Goal: Task Accomplishment & Management: Manage account settings

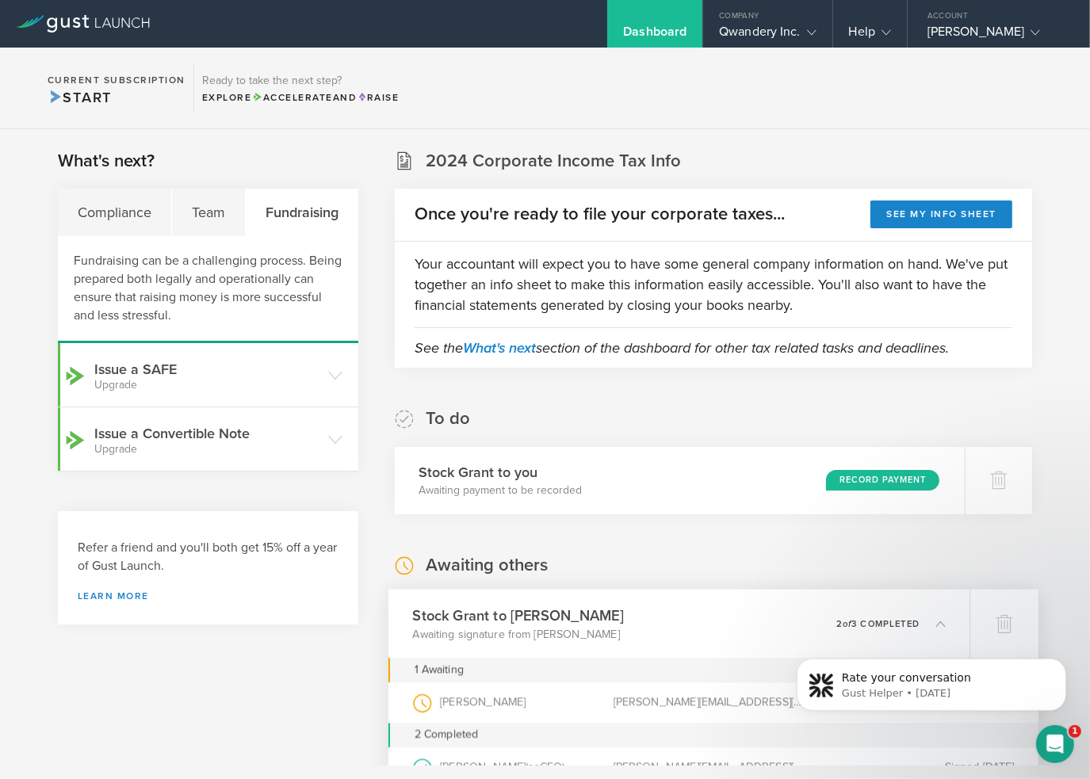
scroll to position [238, 0]
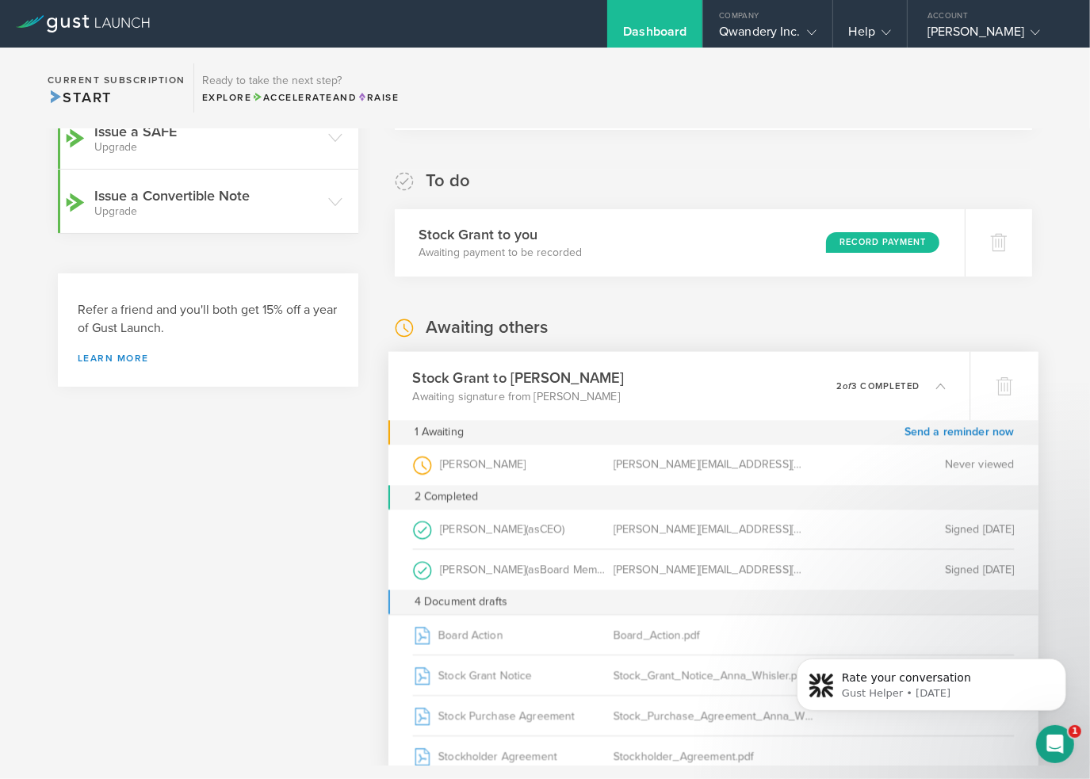
click at [1043, 460] on div "What's next? Compliance Team Fundraising Fundraising can be a challenging proce…" at bounding box center [545, 731] width 1090 height 1680
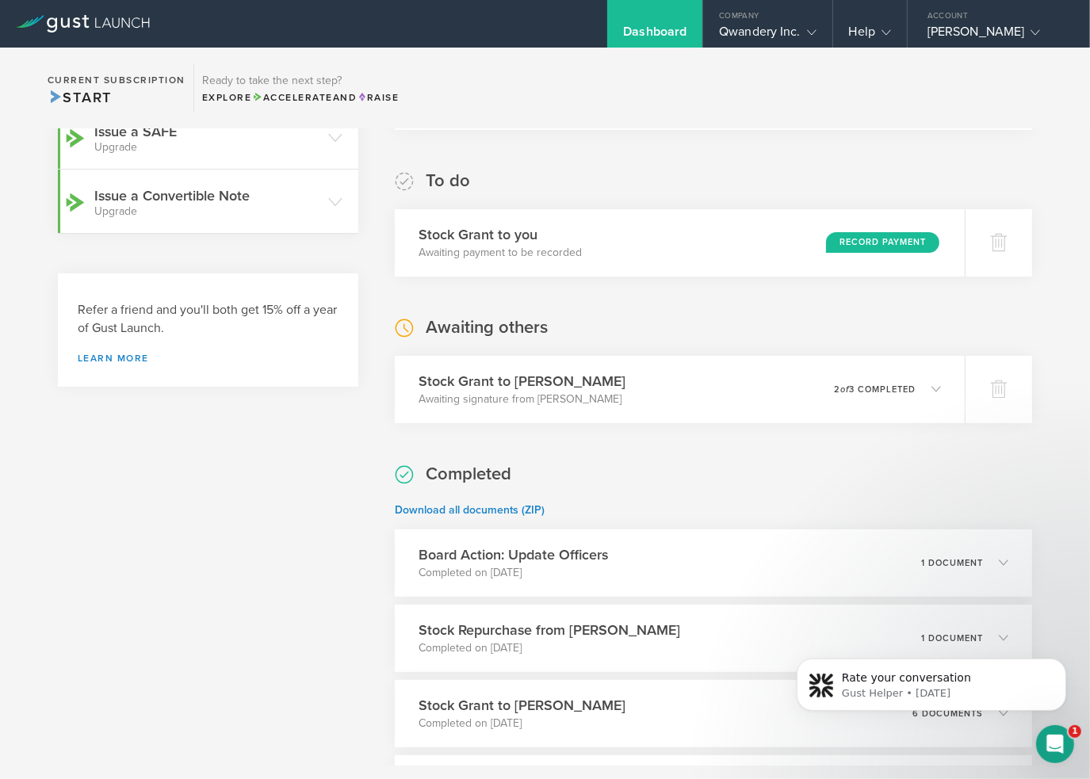
click at [1043, 460] on div "What's next? Compliance Team Fundraising Fundraising can be a challenging proce…" at bounding box center [545, 556] width 1090 height 1331
click at [722, 389] on div "Stock Grant to Anna Whisler Awaiting signature from Anna Whisler 0 undeliverabl…" at bounding box center [678, 389] width 581 height 69
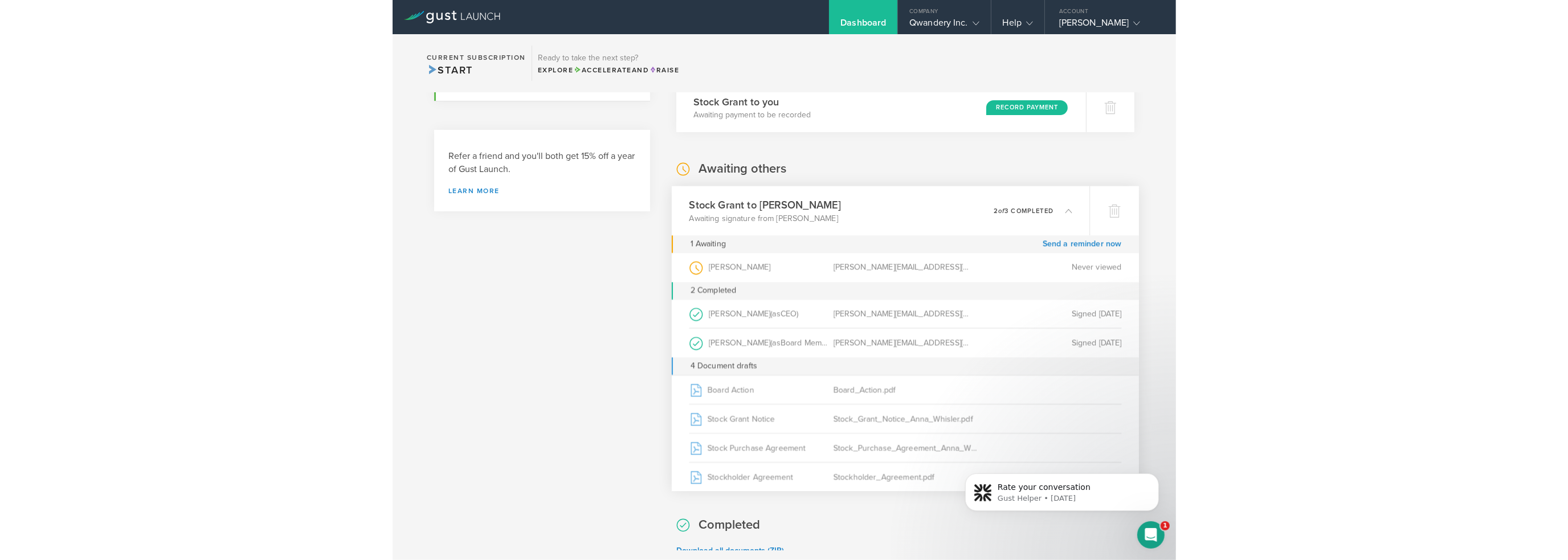
scroll to position [285, 0]
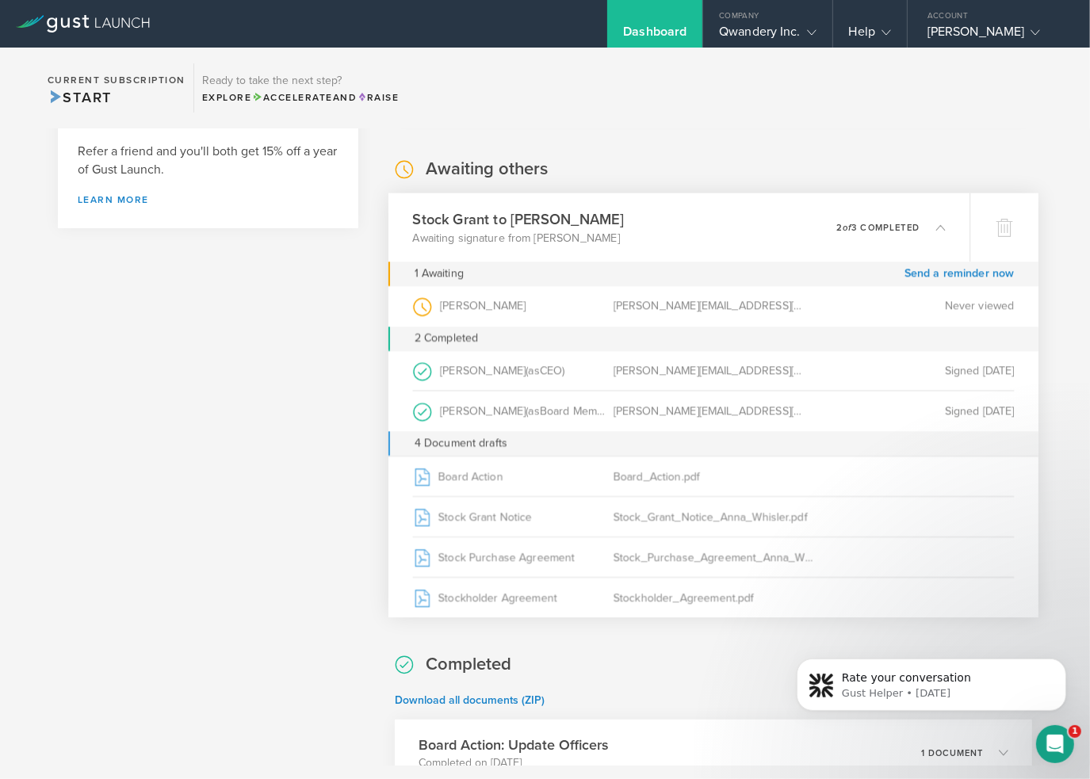
click at [452, 304] on div "Anna Whisler (as Grantee )" at bounding box center [513, 306] width 200 height 40
click at [1050, 313] on div "What's next? Compliance Team Fundraising Fundraising can be a challenging proce…" at bounding box center [545, 573] width 1090 height 1680
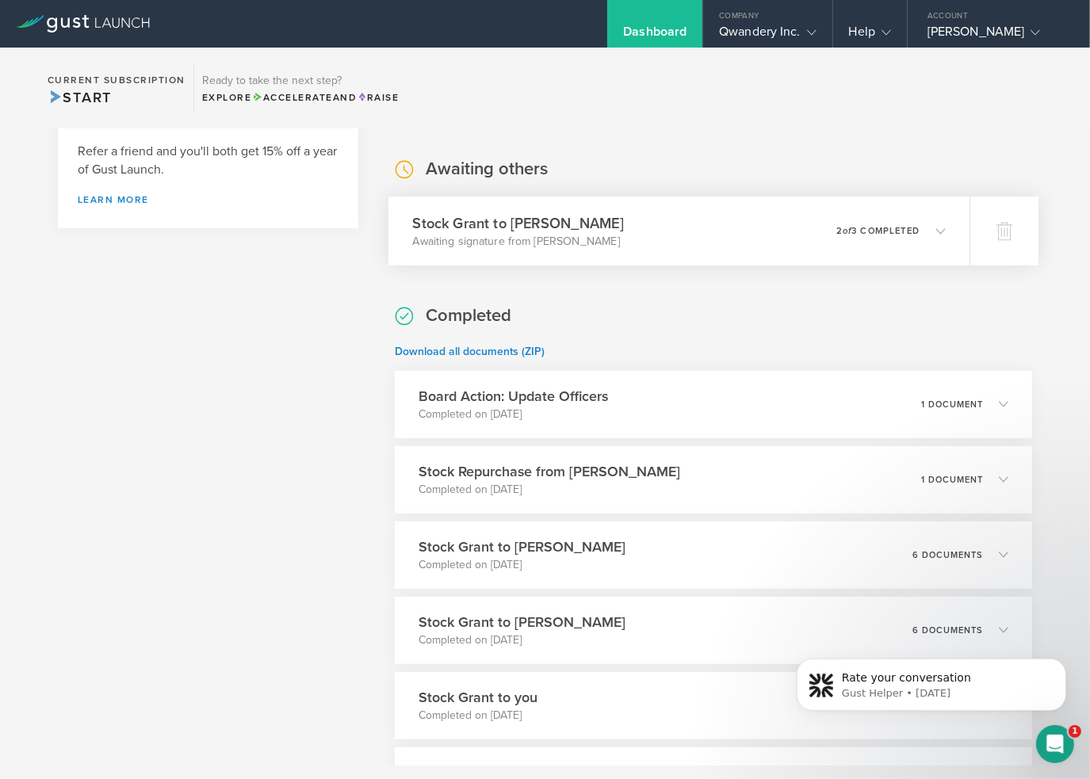
click at [526, 222] on h3 "Stock Grant to Anna Whisler" at bounding box center [518, 222] width 211 height 21
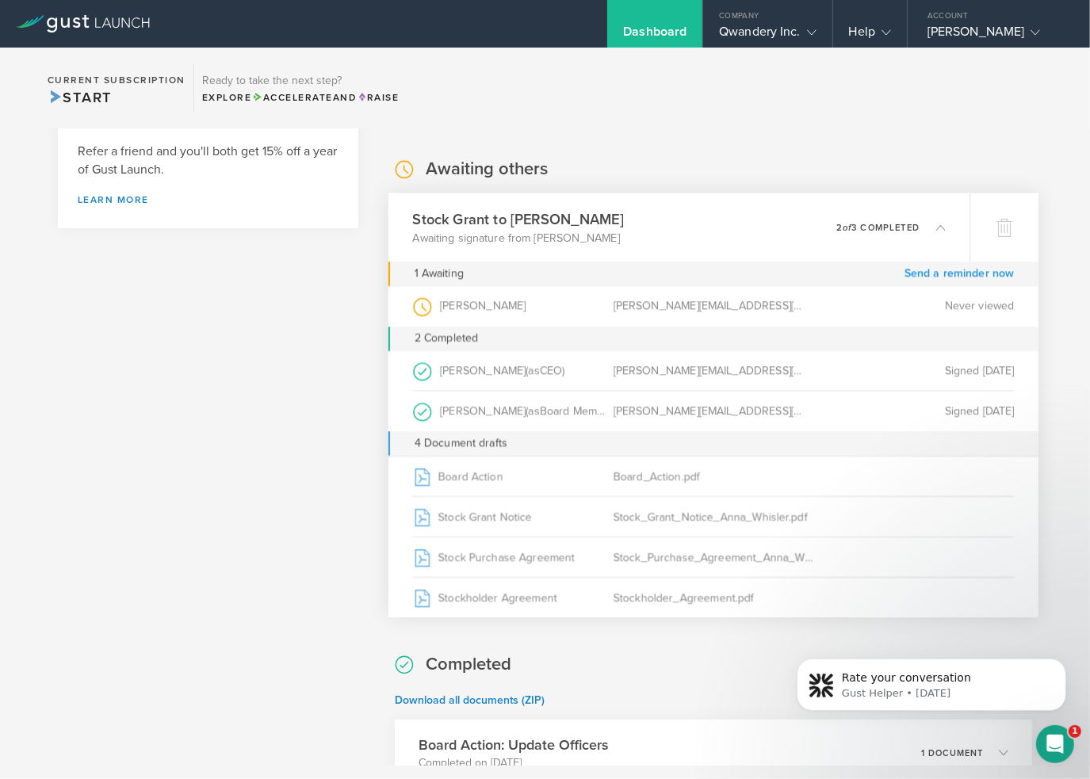
click at [960, 273] on link "Send a reminder now" at bounding box center [959, 274] width 110 height 25
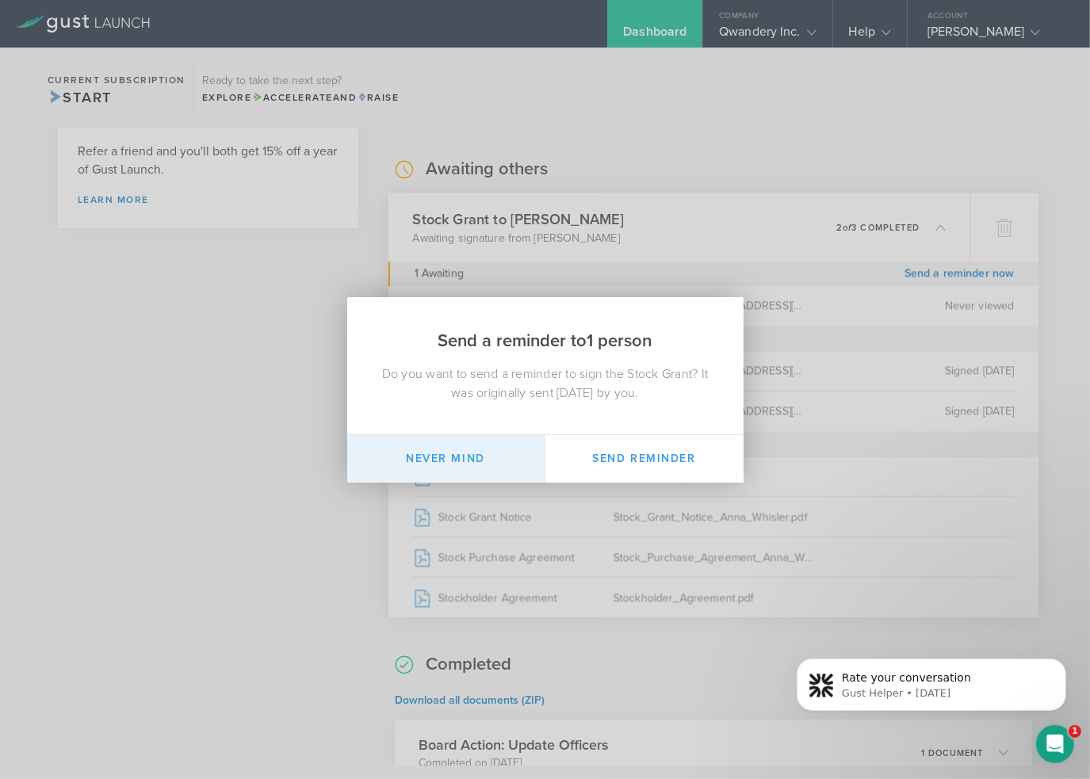
click at [441, 462] on button "Never mind" at bounding box center [446, 459] width 198 height 48
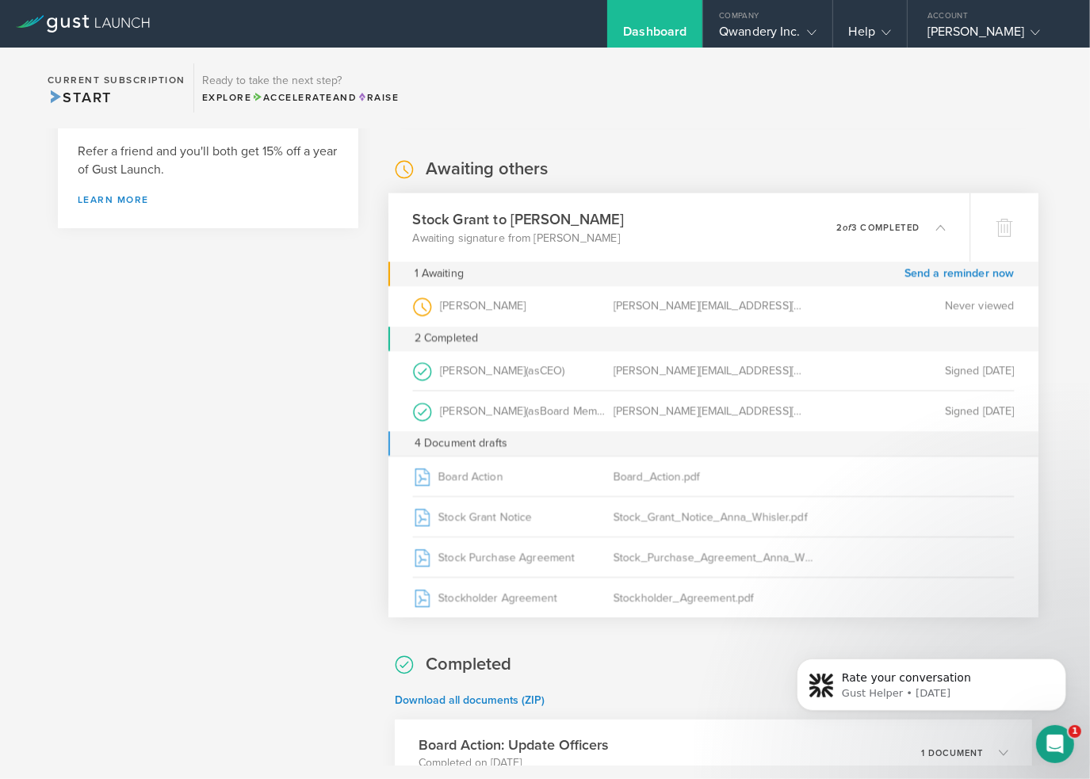
click at [671, 303] on div "anna@qwandery.com" at bounding box center [713, 306] width 200 height 40
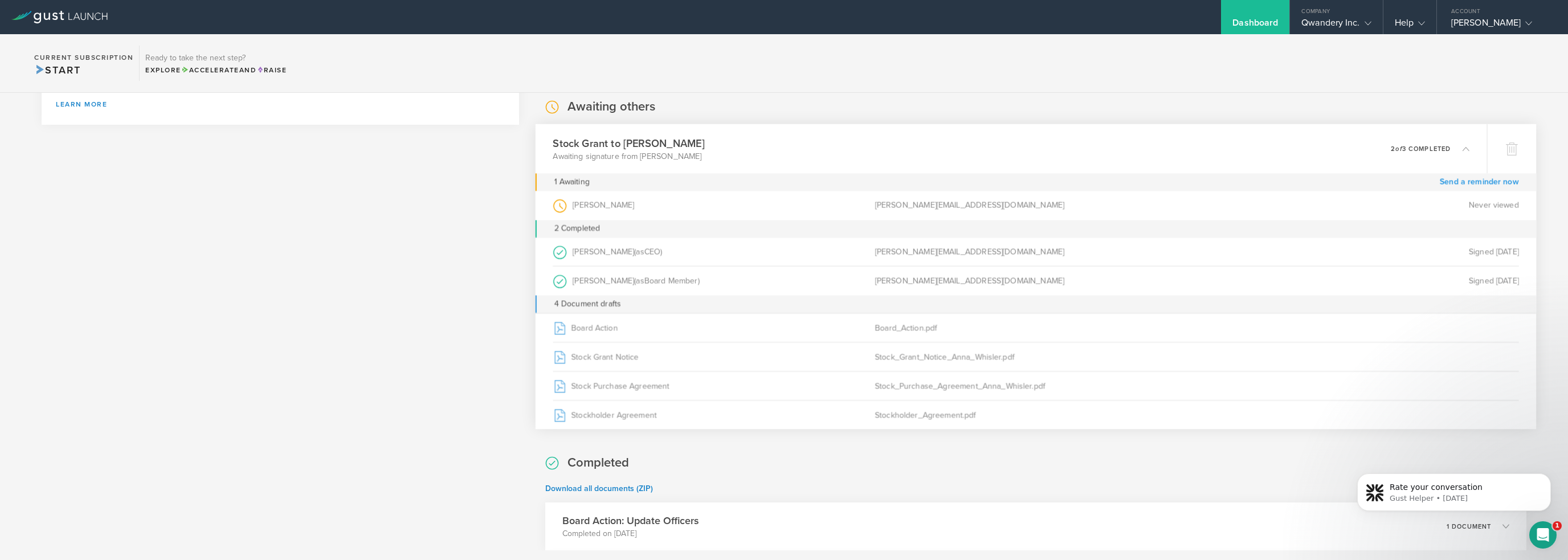
scroll to position [259, 0]
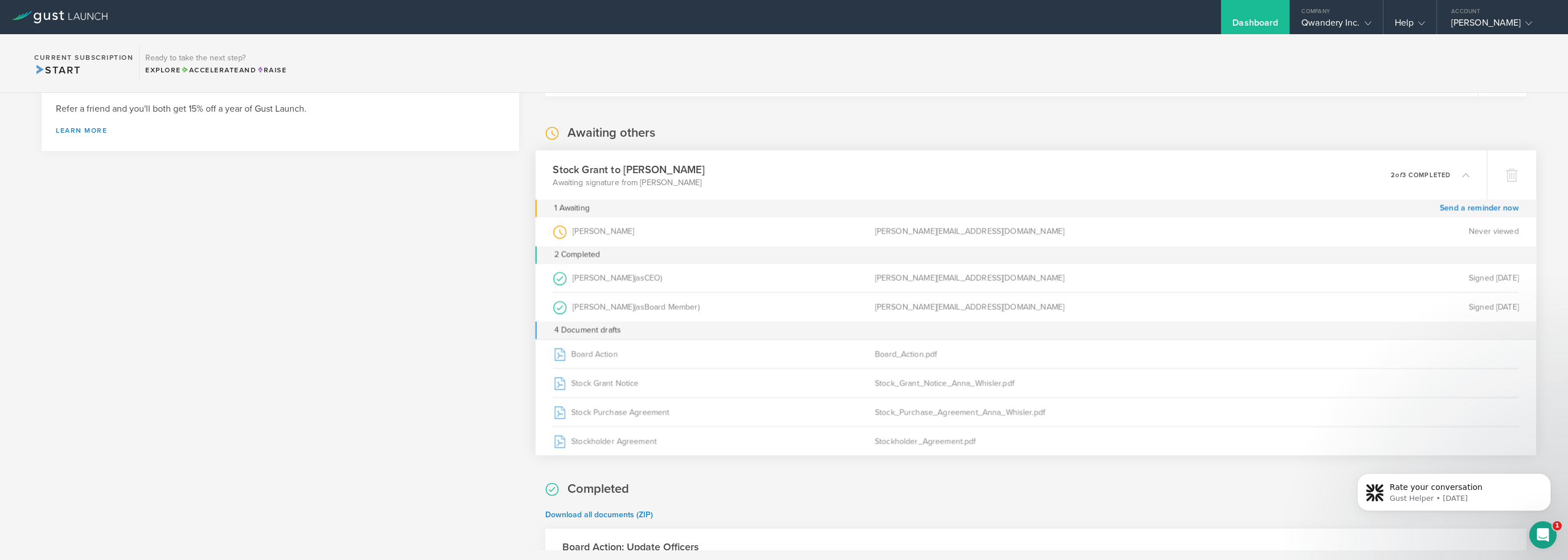
click at [756, 79] on section "Current Subscription Start Ready to take the next step? Explore Accelerate and …" at bounding box center [784, 64] width 1568 height 59
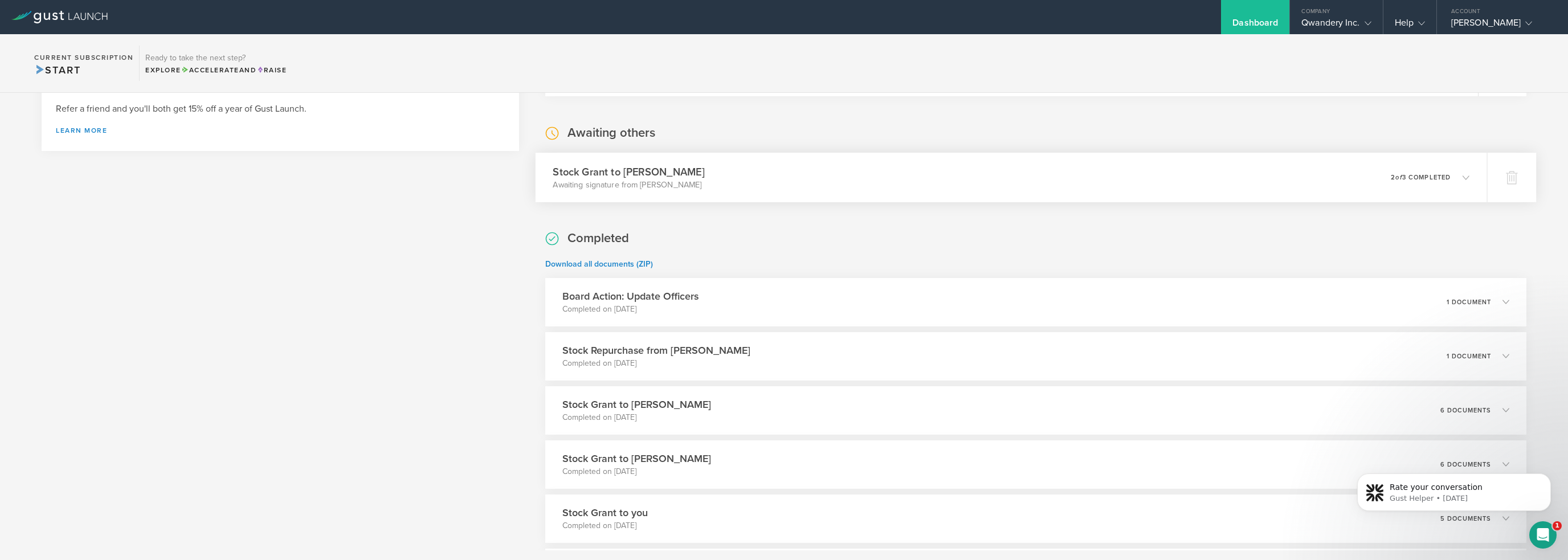
click at [783, 172] on div "Stock Grant to Anna Whisler Awaiting signature from Anna Whisler 0 undeliverabl…" at bounding box center [1011, 177] width 951 height 50
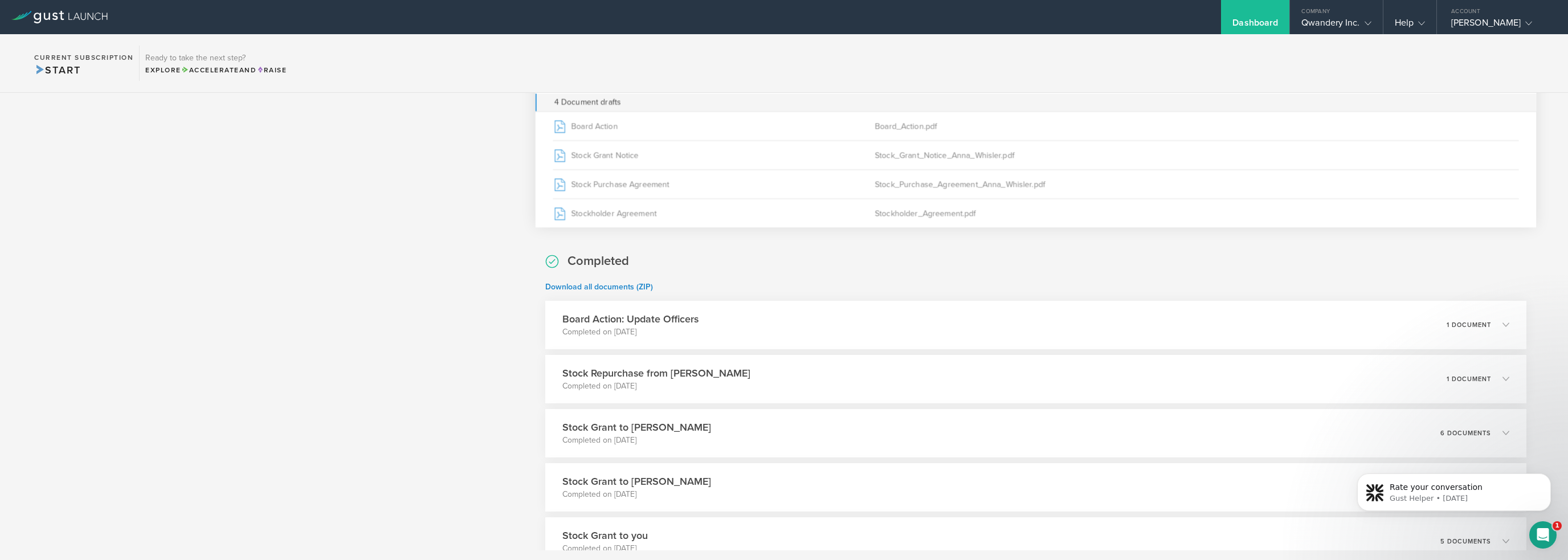
scroll to position [316, 0]
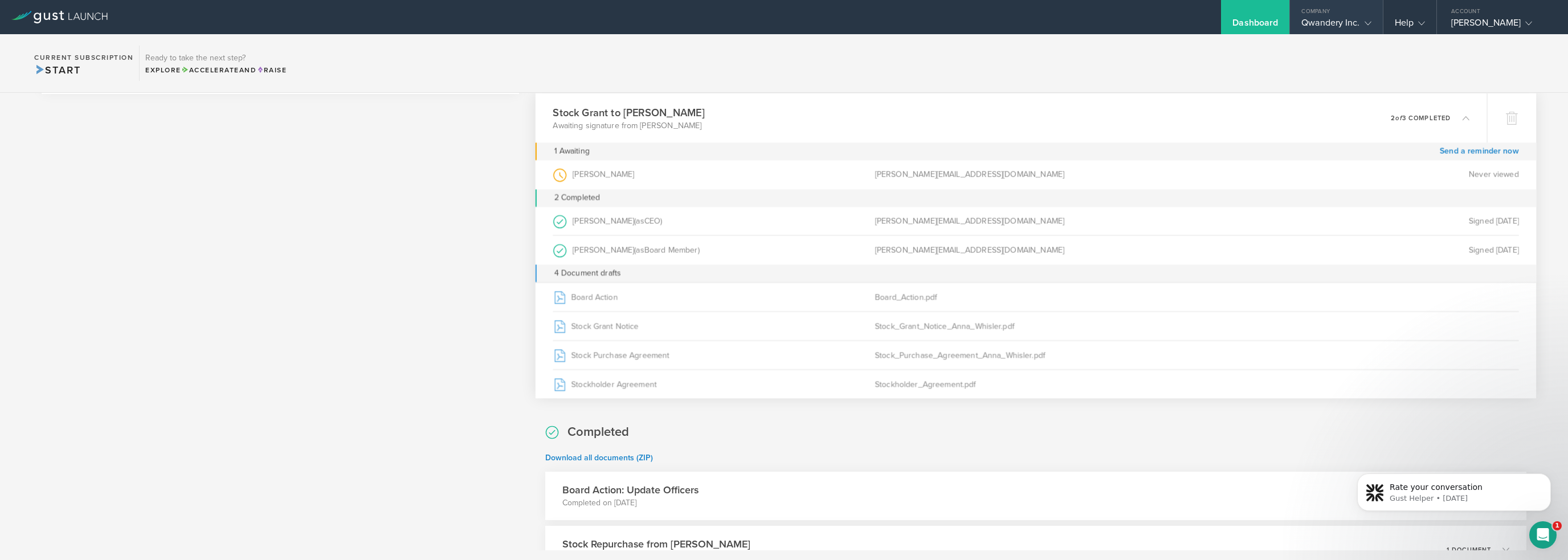
click at [783, 23] on div "Qwandery Inc." at bounding box center [1336, 26] width 70 height 17
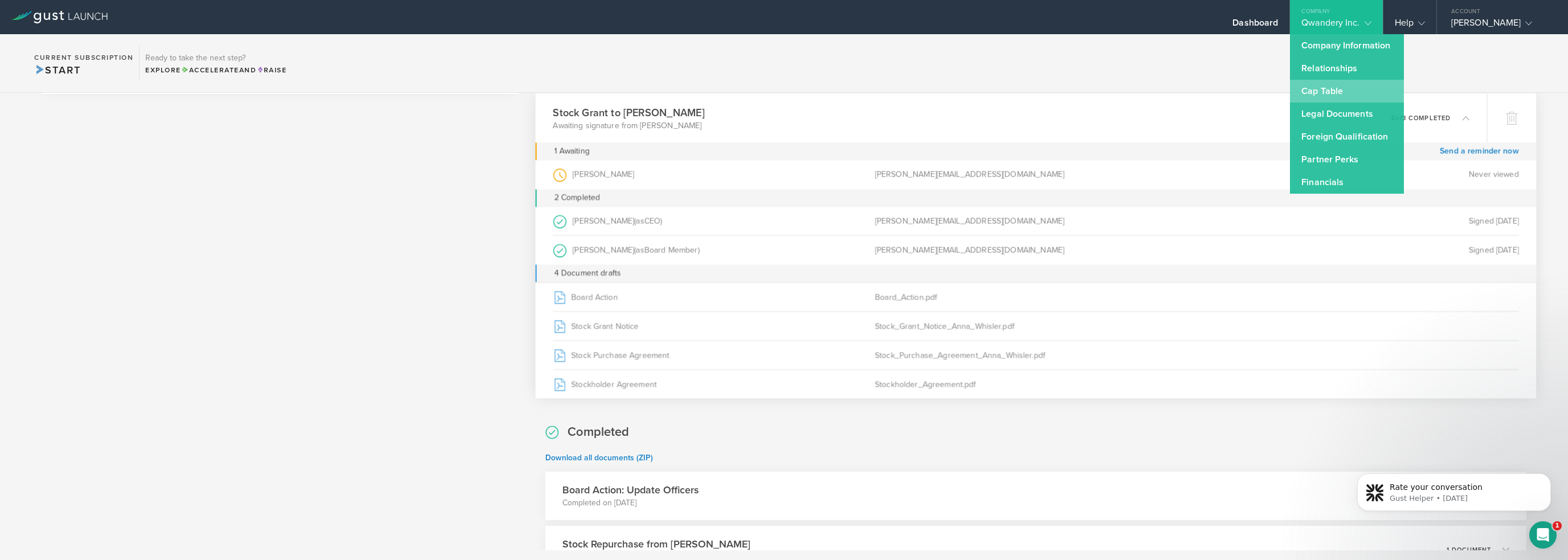
click at [783, 94] on link "Cap Table" at bounding box center [1347, 91] width 114 height 23
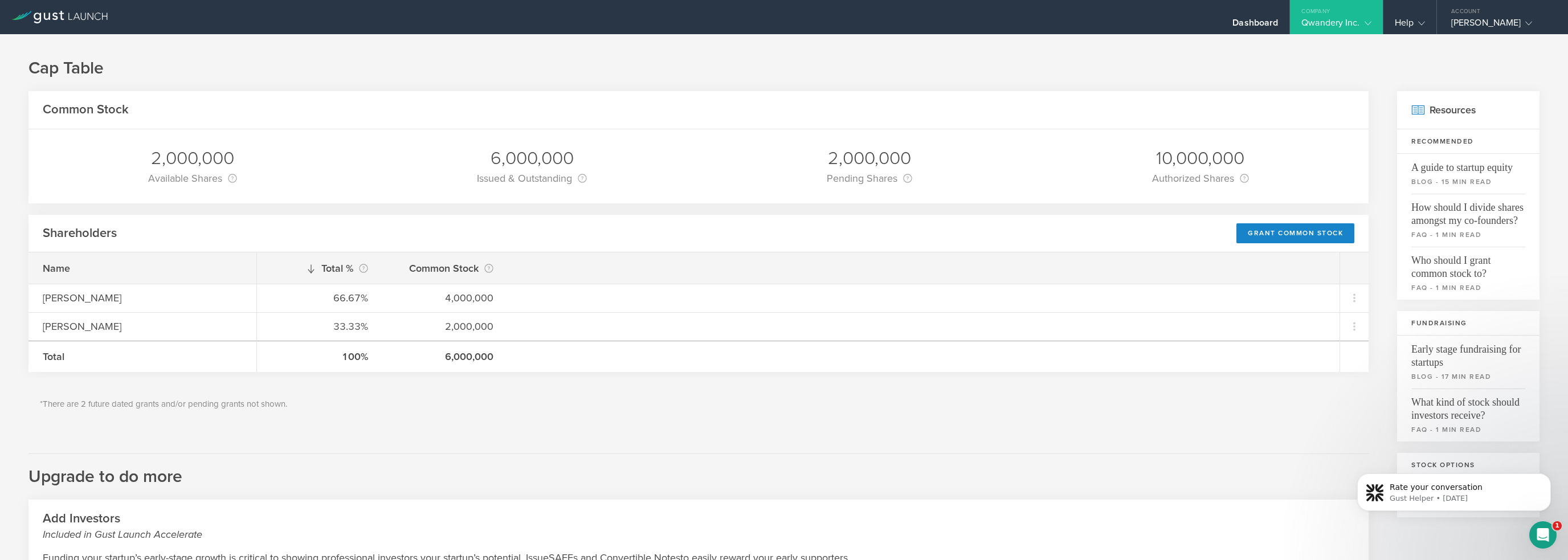
click at [783, 73] on h1 "Cap Table" at bounding box center [784, 68] width 1511 height 23
click at [783, 35] on div "Cap Table Common Stock 2,000,000 Available Shares This is the number of shares …" at bounding box center [784, 424] width 1568 height 780
click at [783, 27] on div "Dashboard" at bounding box center [1255, 26] width 45 height 17
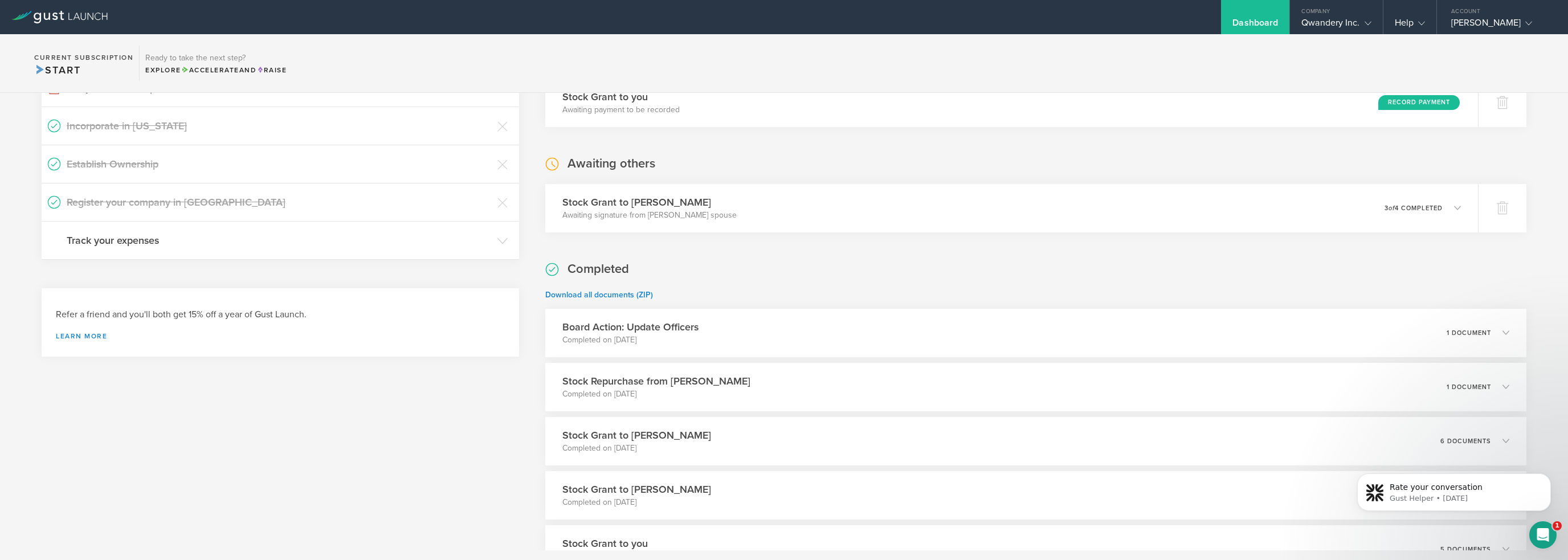
scroll to position [171, 0]
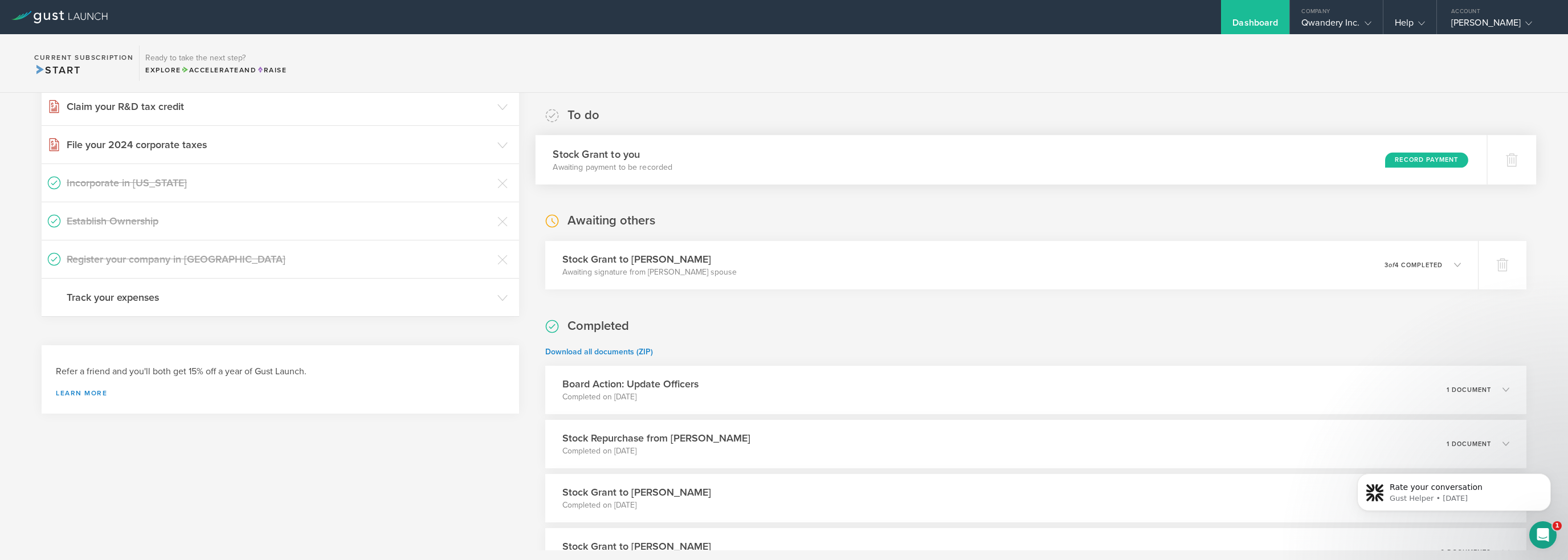
click at [783, 173] on div "Stock Grant to you Awaiting payment to be recorded Record Payment" at bounding box center [1011, 160] width 951 height 50
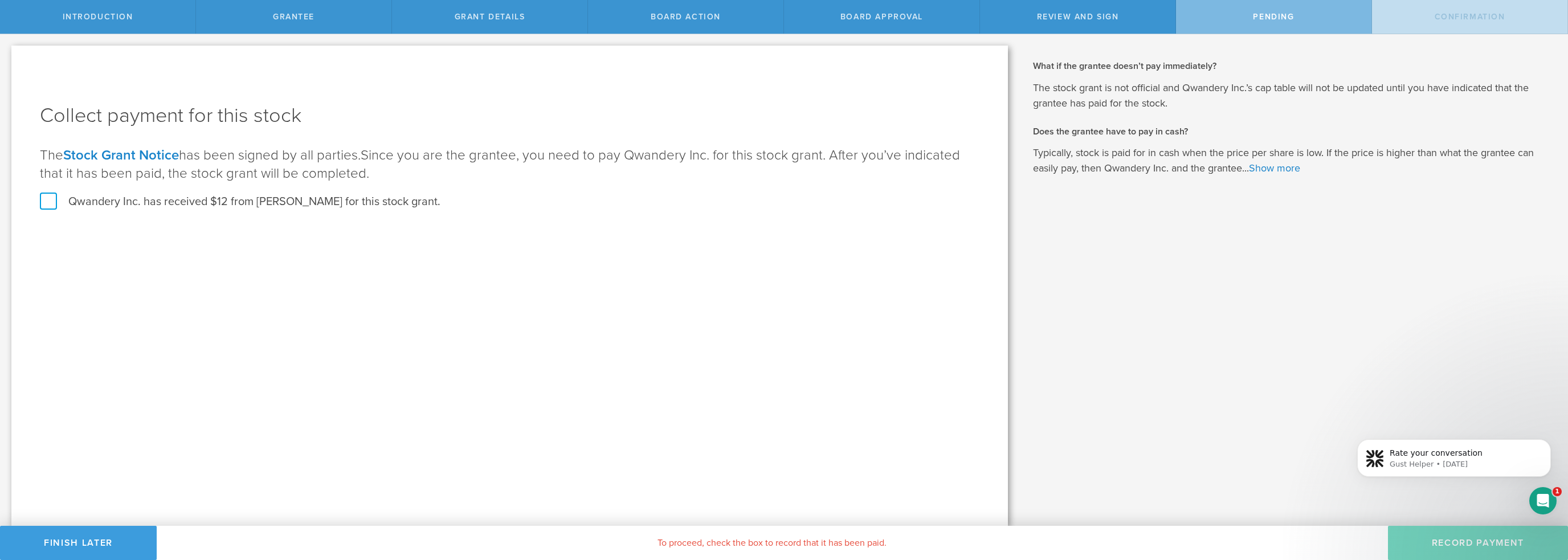
click at [145, 201] on label "Qwandery Inc. has received $12 from Brian Lacy for this stock grant." at bounding box center [239, 201] width 400 height 15
click at [0, 0] on input "Qwandery Inc. has received $12 from Brian Lacy for this stock grant." at bounding box center [0, 0] width 0 height 0
click at [1458, 543] on button "Record Payment" at bounding box center [1477, 543] width 180 height 35
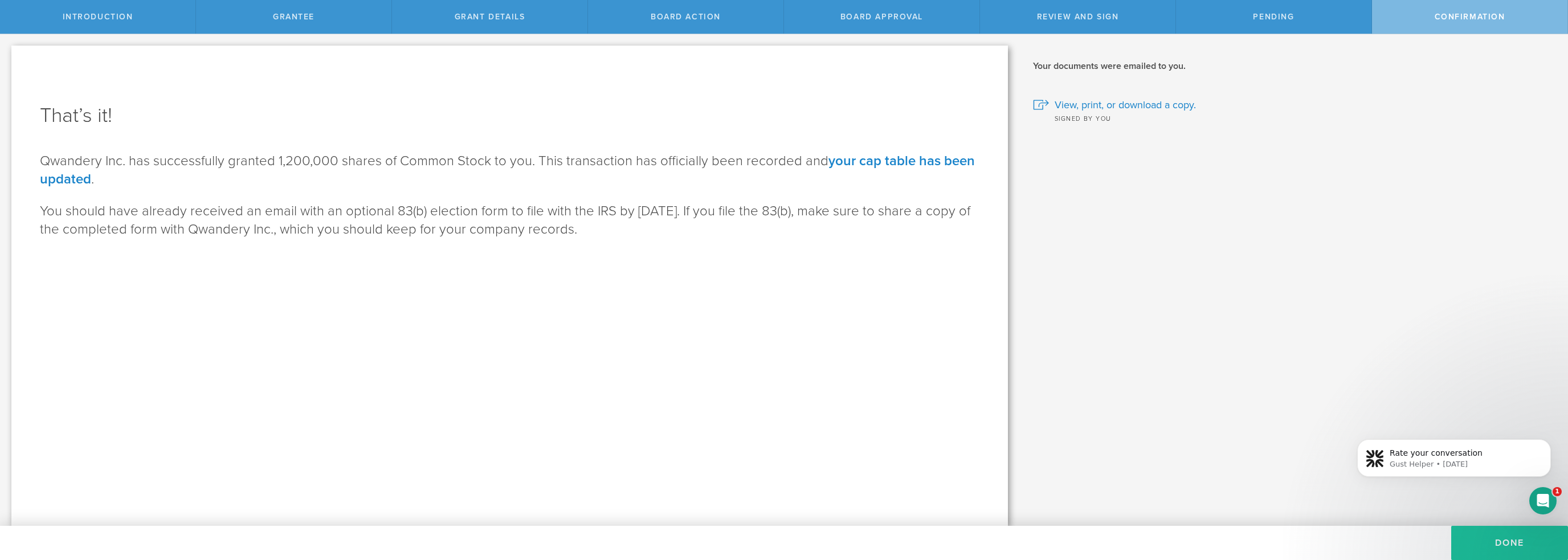
click at [1518, 538] on button "Done" at bounding box center [1509, 543] width 116 height 35
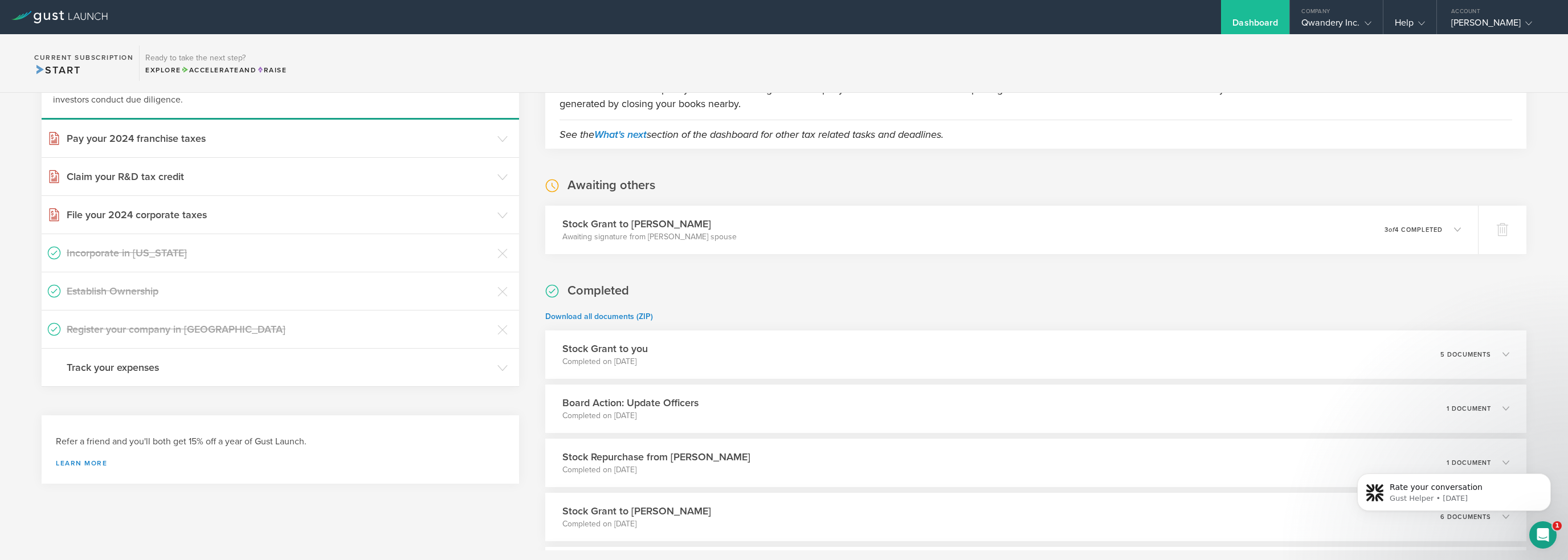
scroll to position [114, 0]
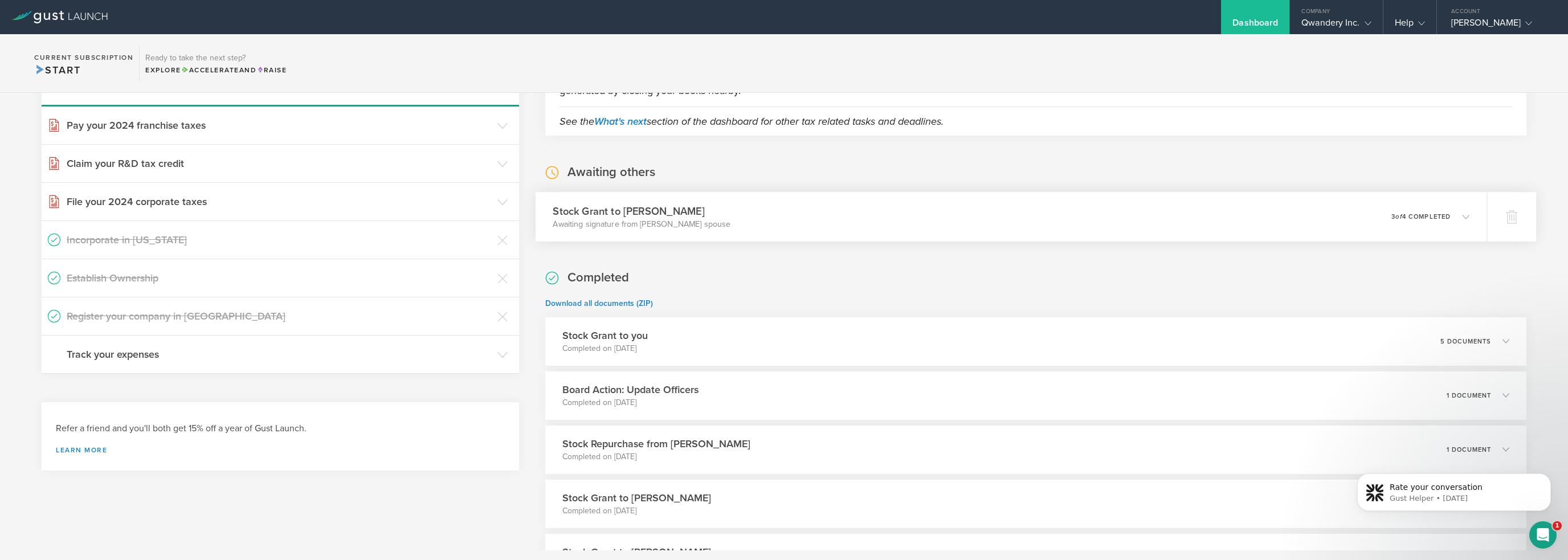
click at [1009, 224] on div "Stock Grant to Anna Whisler Awaiting signature from Anna Whisler’s spouse 0 und…" at bounding box center [1011, 216] width 951 height 50
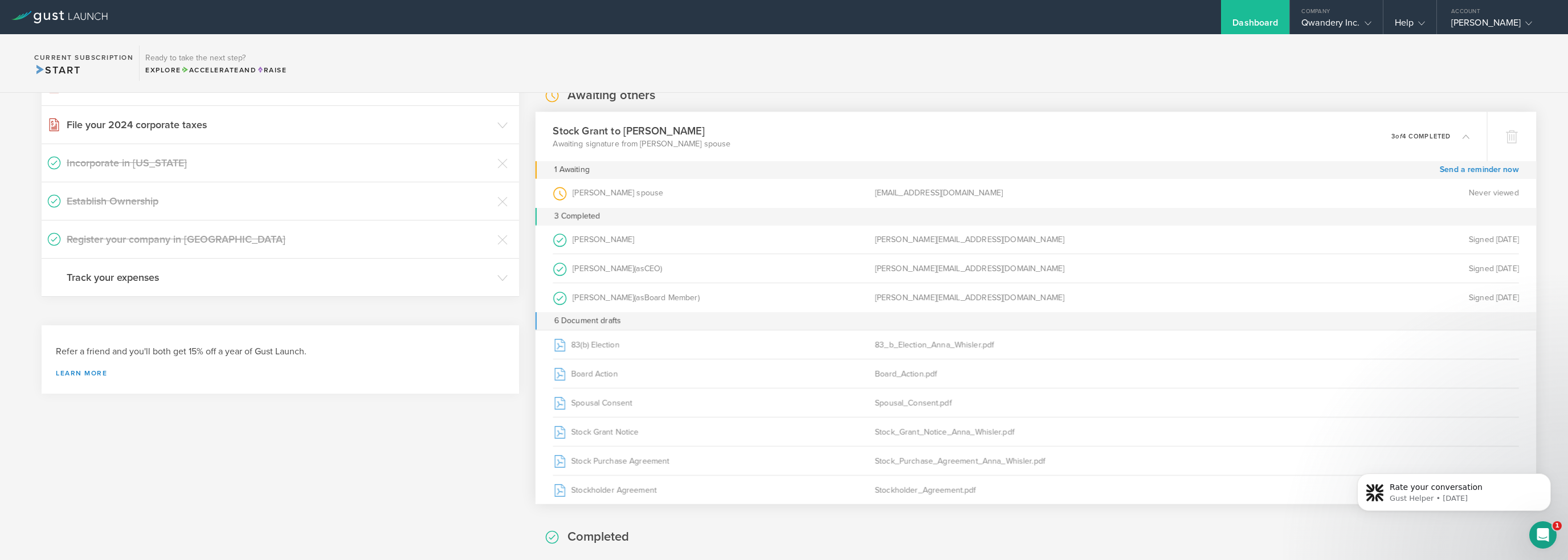
scroll to position [171, 0]
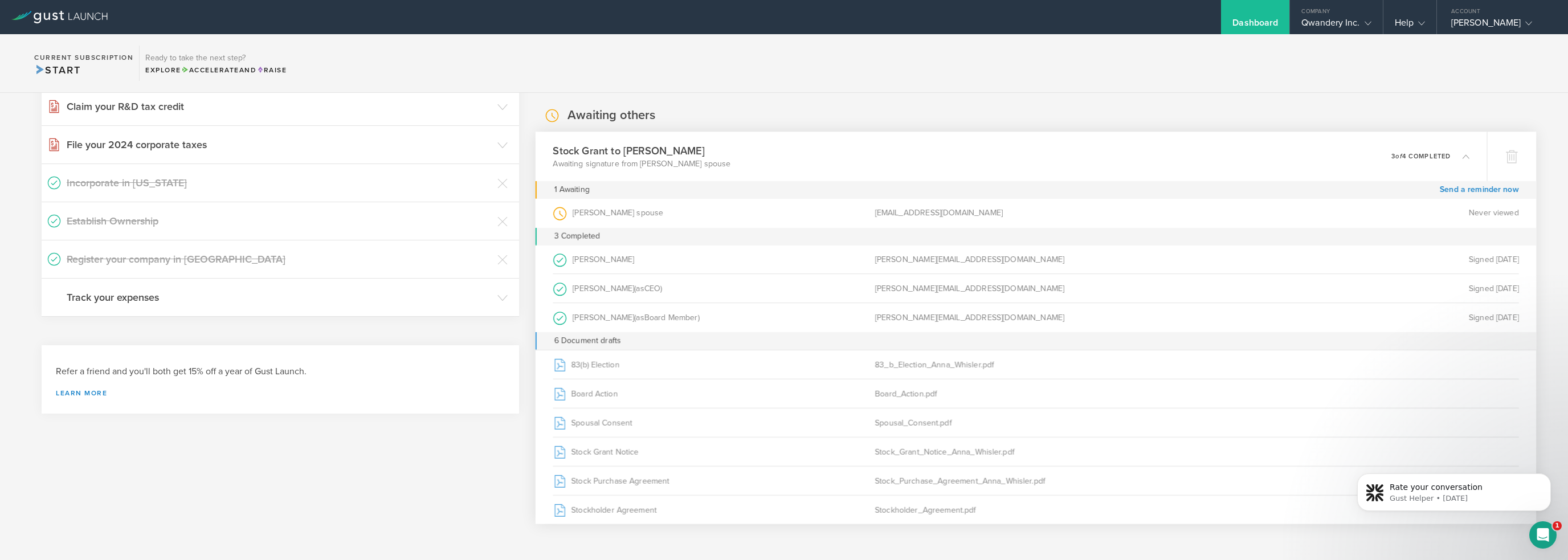
click at [1098, 65] on section "Current Subscription Start Ready to take the next step? Explore Accelerate and …" at bounding box center [784, 64] width 1568 height 59
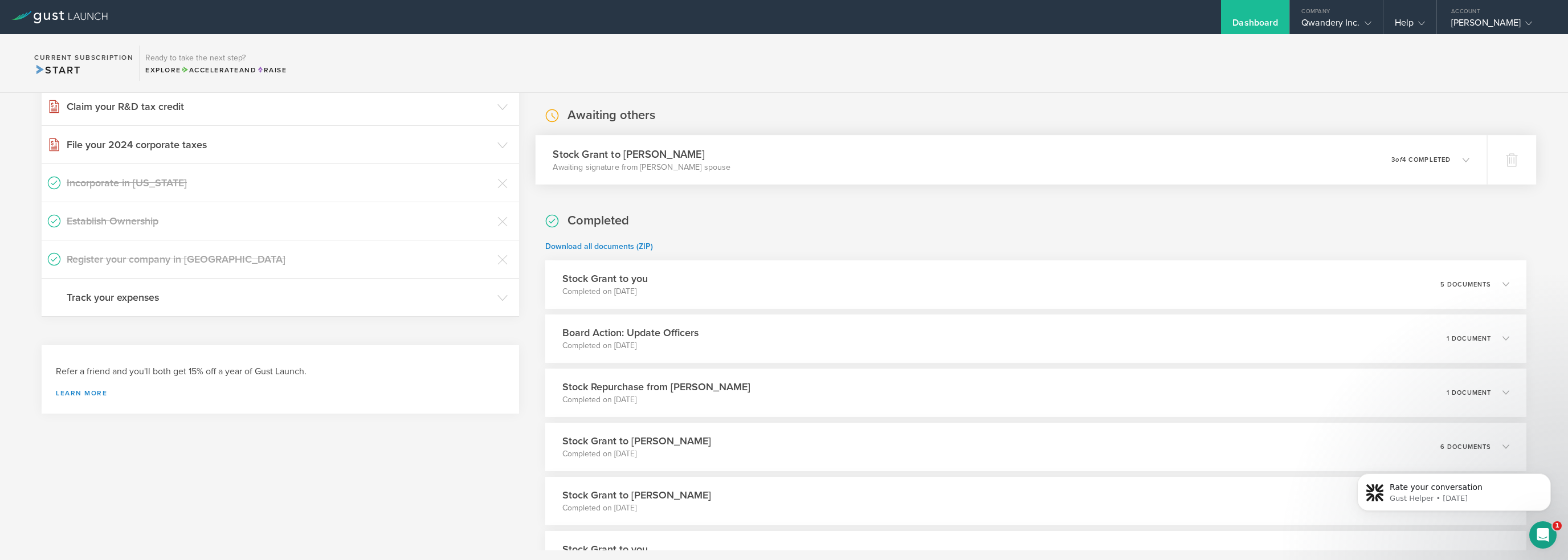
drag, startPoint x: 1081, startPoint y: 138, endPoint x: 1082, endPoint y: 147, distance: 9.1
click at [1081, 140] on div "Stock Grant to Anna Whisler Awaiting signature from Anna Whisler’s spouse 0 und…" at bounding box center [1011, 160] width 951 height 50
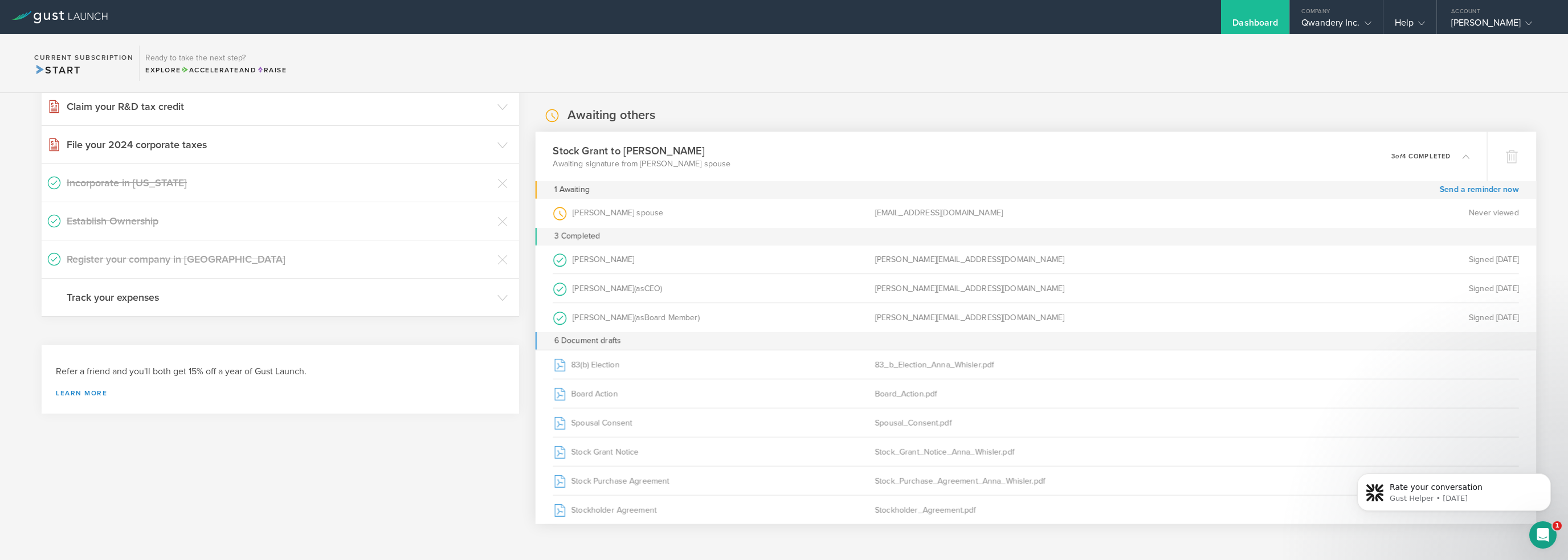
click at [836, 56] on section "Current Subscription Start Ready to take the next step? Explore Accelerate and …" at bounding box center [784, 64] width 1568 height 59
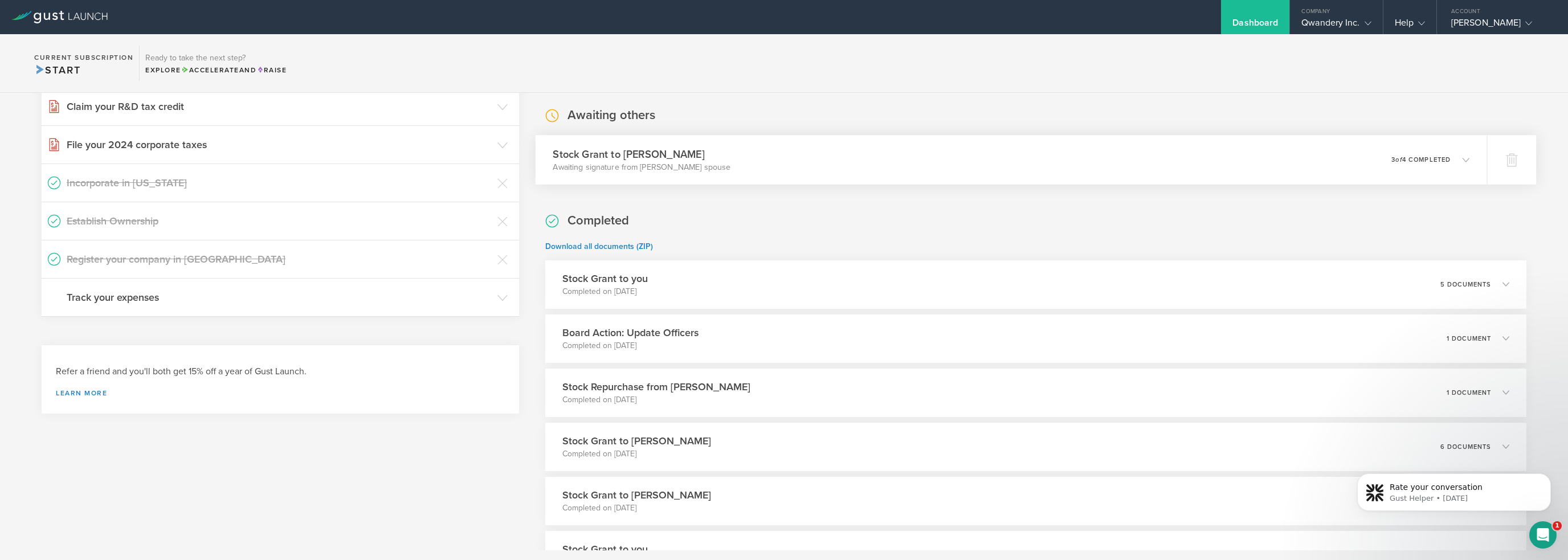
click at [836, 157] on div "Stock Grant to Anna Whisler Awaiting signature from Anna Whisler’s spouse 0 und…" at bounding box center [1011, 160] width 951 height 50
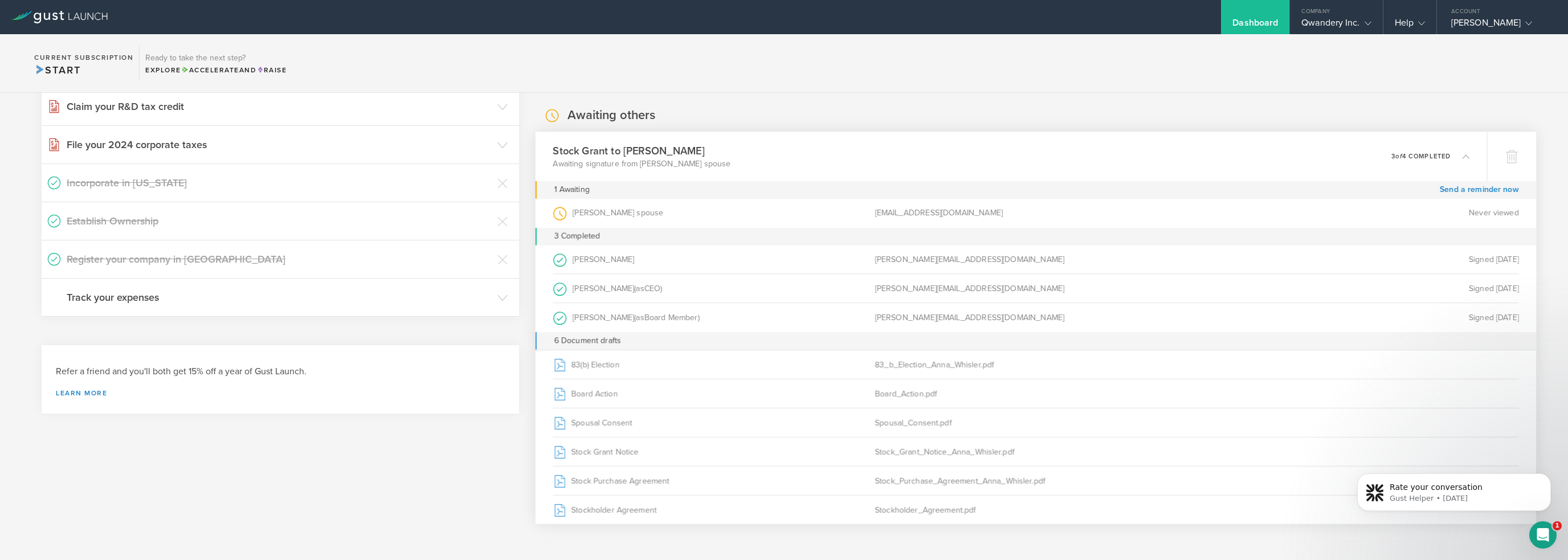
click at [704, 62] on section "Current Subscription Start Ready to take the next step? Explore Accelerate and …" at bounding box center [784, 64] width 1568 height 59
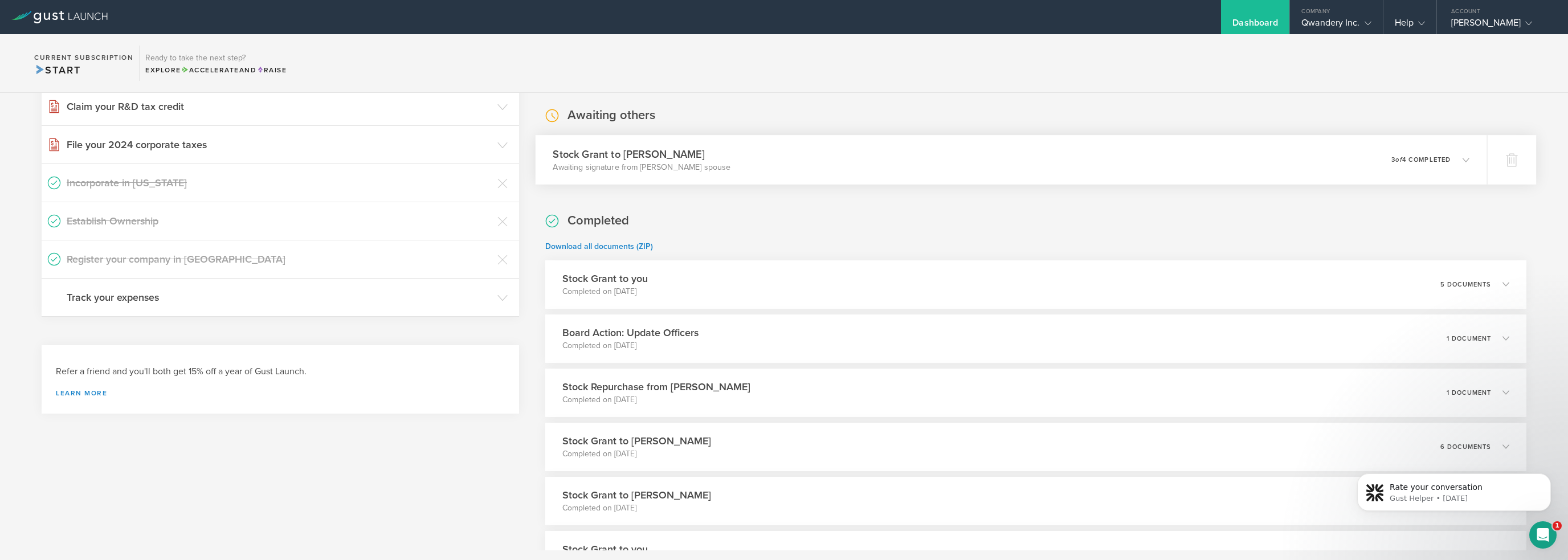
click at [715, 158] on h3 "Stock Grant to Anna Whisler" at bounding box center [641, 154] width 178 height 15
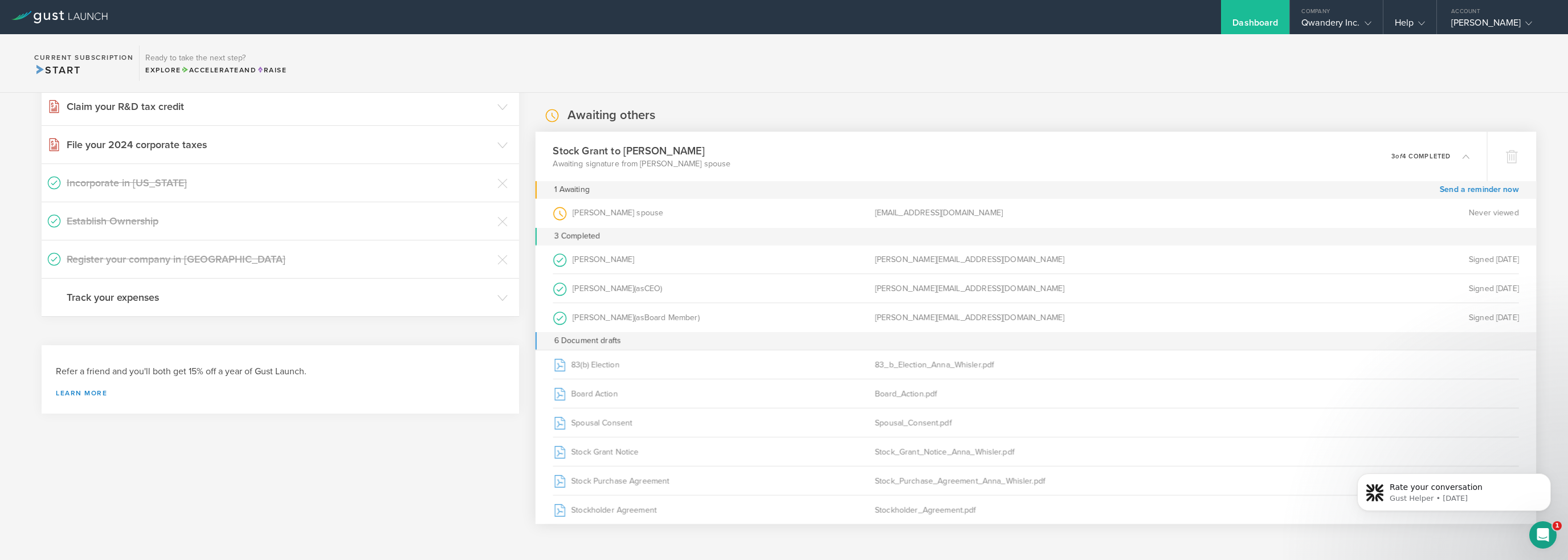
click at [603, 279] on div "Brian Lacy (as CEO )" at bounding box center [714, 288] width 322 height 29
click at [602, 295] on div "Brian Lacy (as CEO )" at bounding box center [714, 288] width 322 height 29
click at [602, 319] on div "Brian Lacy (as Board Member )" at bounding box center [714, 318] width 322 height 29
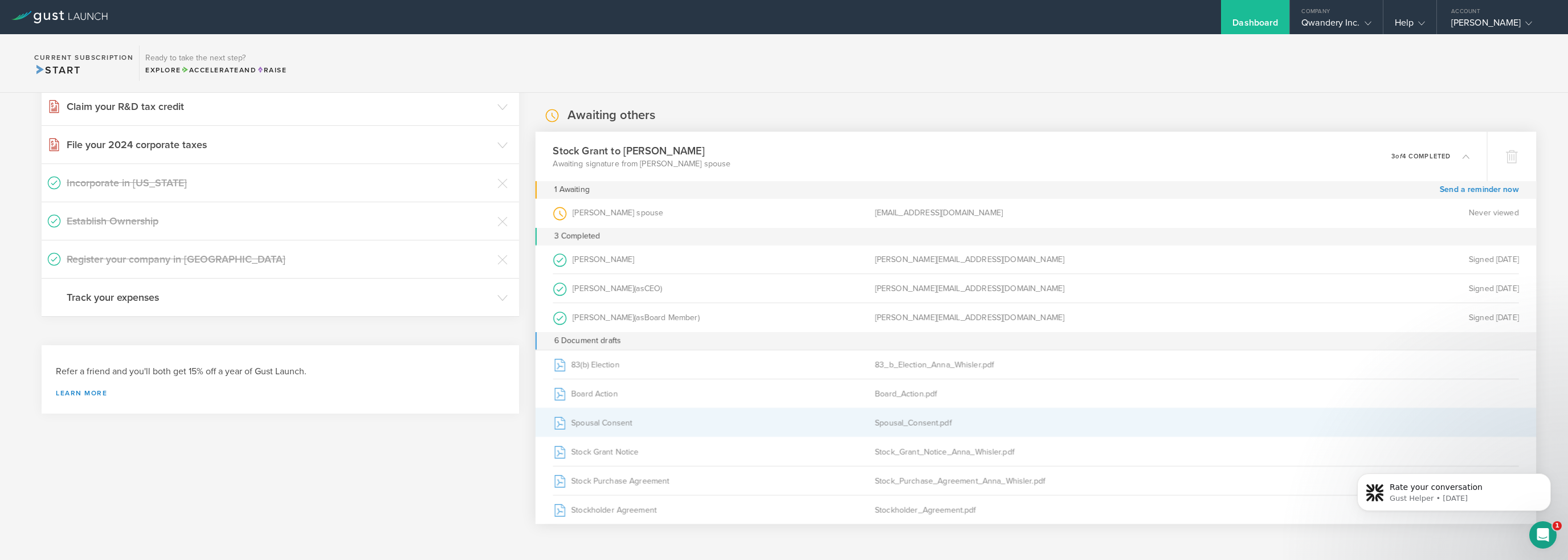
click at [597, 424] on div "Spousal Consent" at bounding box center [714, 422] width 322 height 29
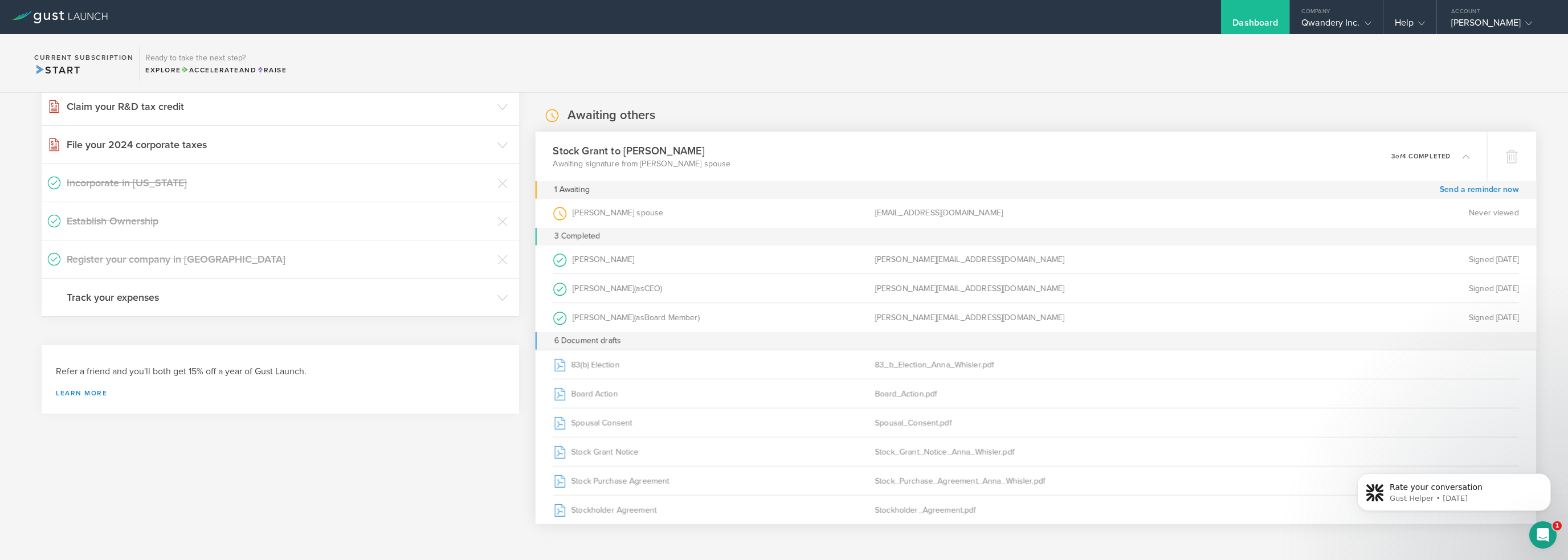
click at [1001, 109] on div "Awaiting others Stock Grant to Anna Whisler Awaiting signature from Anna Whisle…" at bounding box center [1035, 313] width 981 height 413
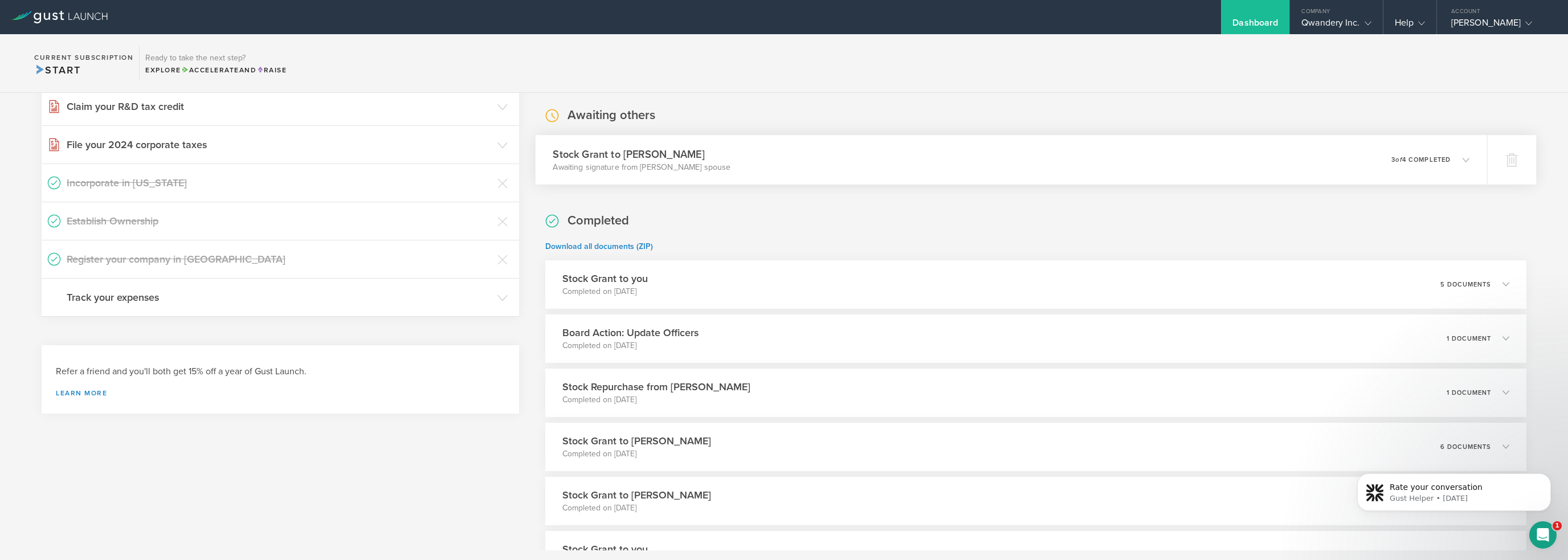
click at [1017, 151] on div "Stock Grant to Anna Whisler Awaiting signature from Anna Whisler’s spouse 0 und…" at bounding box center [1011, 160] width 951 height 50
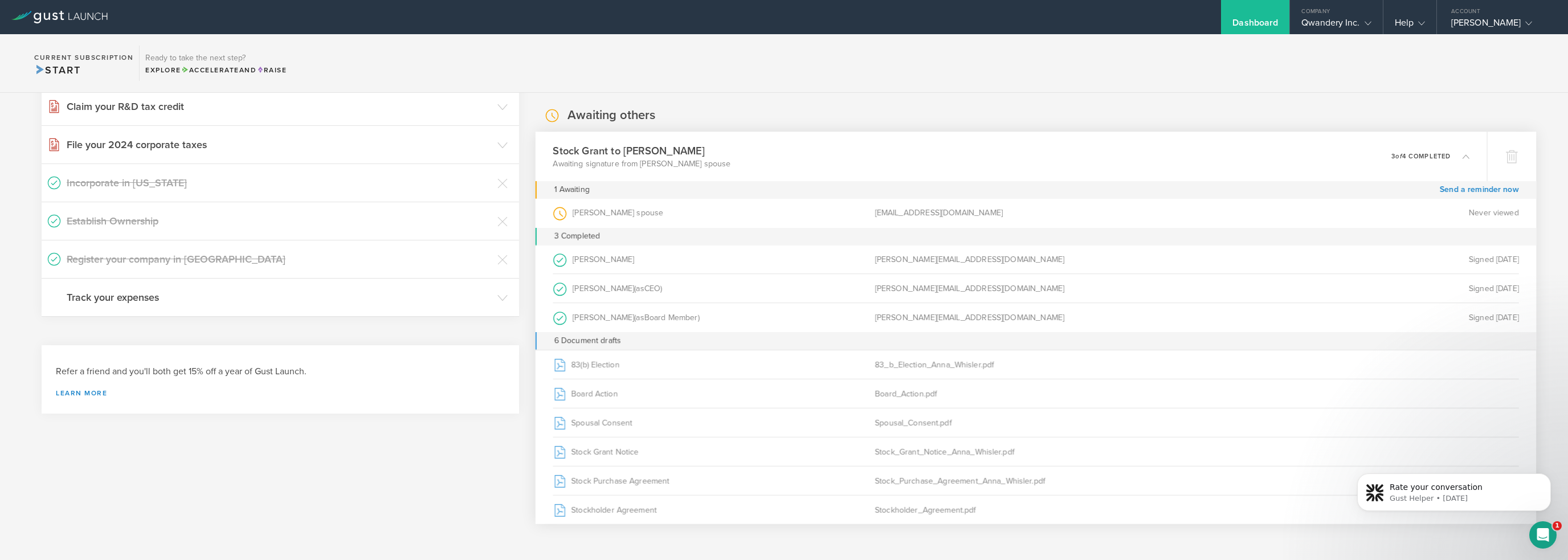
click at [1055, 65] on section "Current Subscription Start Ready to take the next step? Explore Accelerate and …" at bounding box center [784, 64] width 1568 height 59
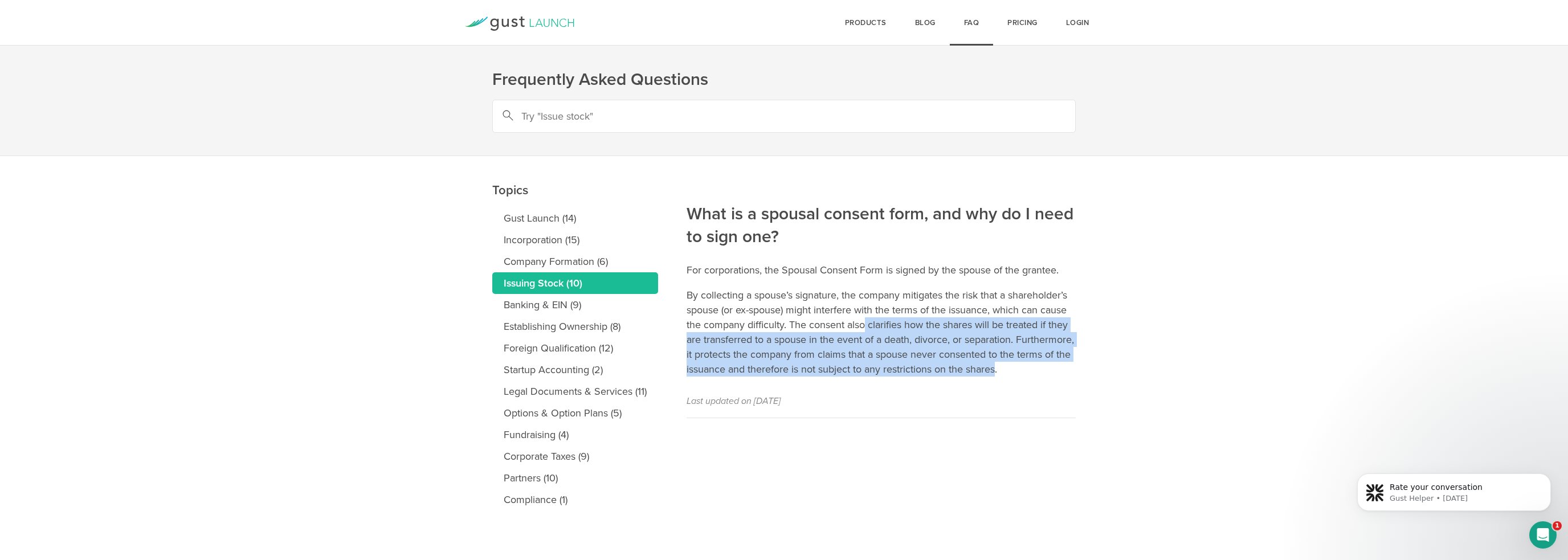
drag, startPoint x: 865, startPoint y: 326, endPoint x: 1069, endPoint y: 366, distance: 207.9
click at [1069, 366] on p "By collecting a spouse’s signature, the company mitigates the risk that a share…" at bounding box center [881, 332] width 389 height 89
click at [1069, 367] on p "By collecting a spouse’s signature, the company mitigates the risk that a share…" at bounding box center [881, 332] width 389 height 89
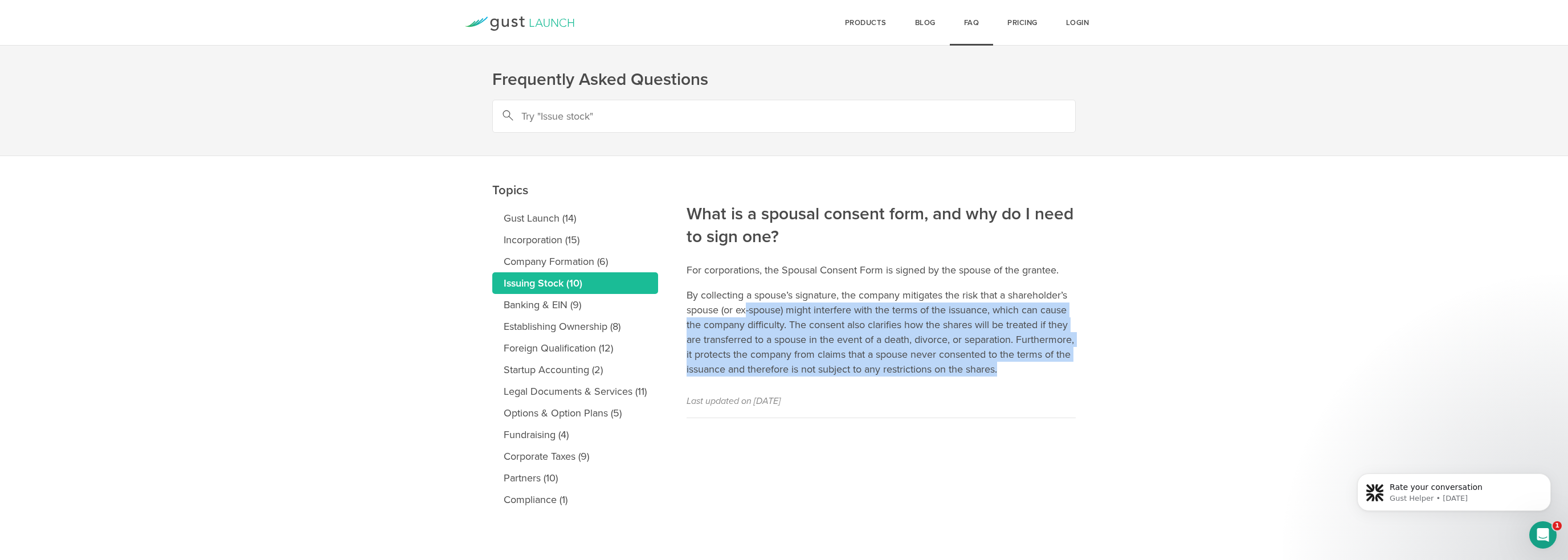
drag, startPoint x: 1083, startPoint y: 369, endPoint x: 745, endPoint y: 311, distance: 342.9
click at [745, 311] on main "Topics Gust Launch (14) Incorporation (15) Company Formation (6) Issuing Stock …" at bounding box center [784, 356] width 1568 height 400
click at [745, 311] on p "By collecting a spouse’s signature, the company mitigates the risk that a share…" at bounding box center [881, 332] width 389 height 89
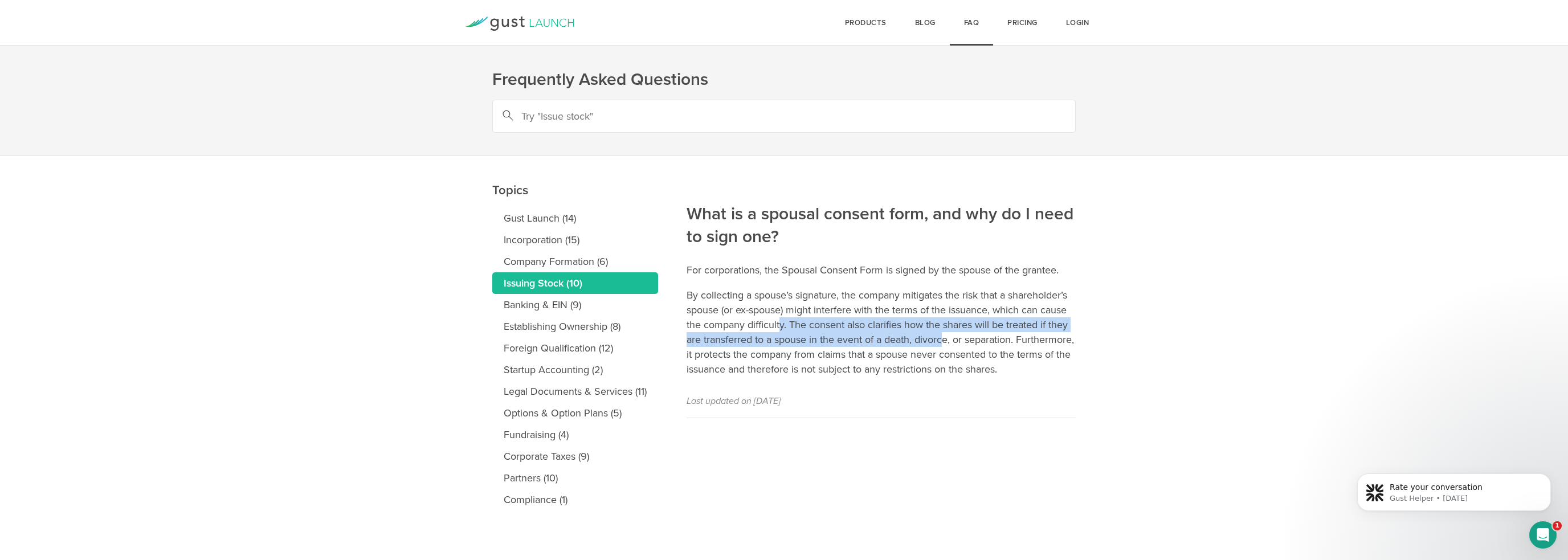
drag, startPoint x: 885, startPoint y: 334, endPoint x: 961, endPoint y: 348, distance: 77.3
click at [951, 346] on p "By collecting a spouse’s signature, the company mitigates the risk that a share…" at bounding box center [881, 332] width 389 height 89
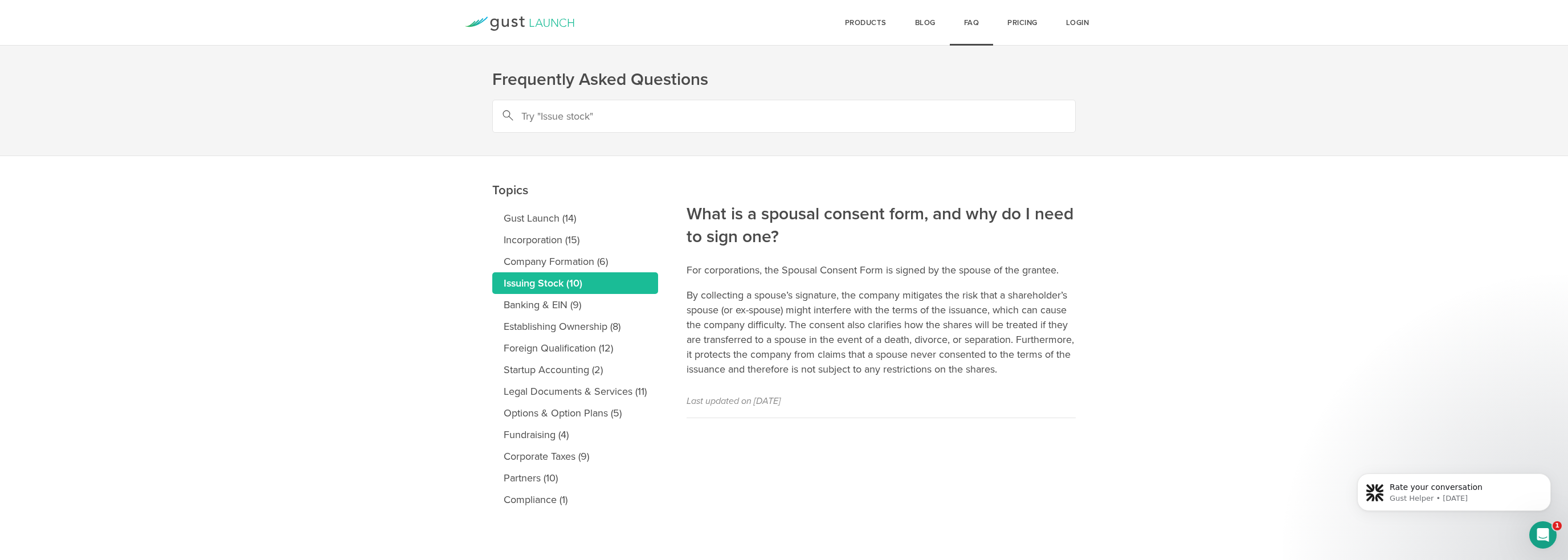
click at [961, 348] on p "By collecting a spouse’s signature, the company mitigates the risk that a share…" at bounding box center [881, 332] width 389 height 89
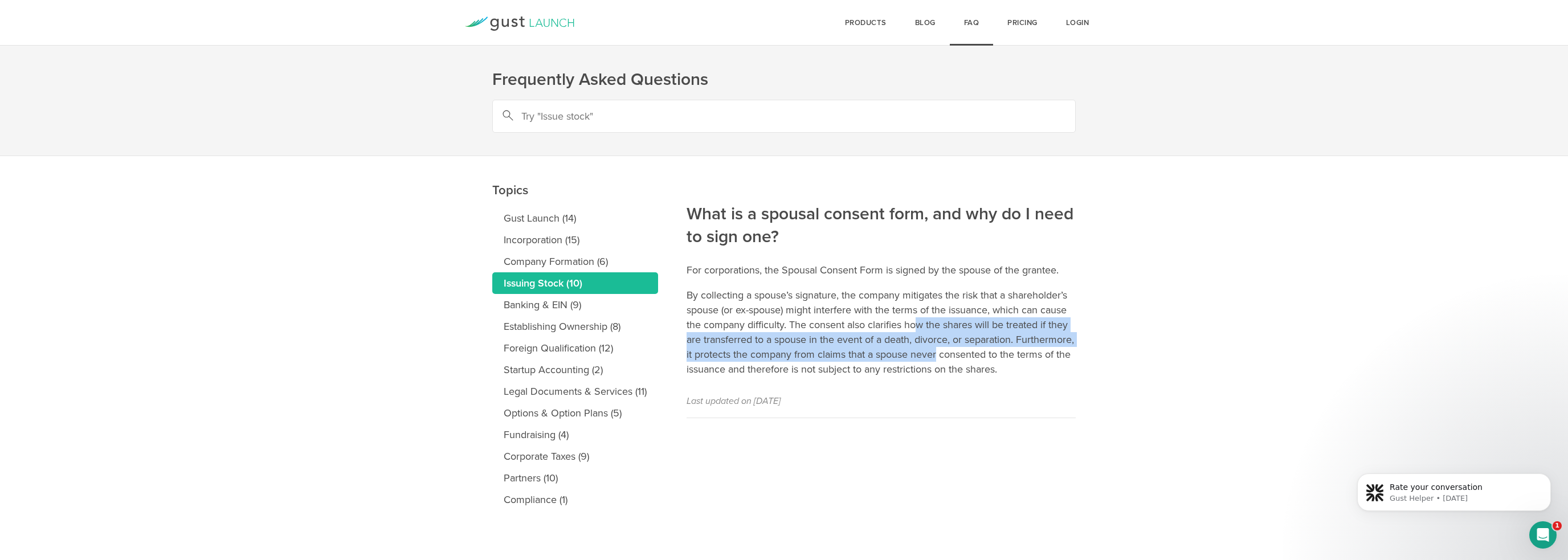
drag, startPoint x: 998, startPoint y: 358, endPoint x: 899, endPoint y: 317, distance: 107.2
click at [899, 317] on p "By collecting a spouse’s signature, the company mitigates the risk that a share…" at bounding box center [881, 332] width 389 height 89
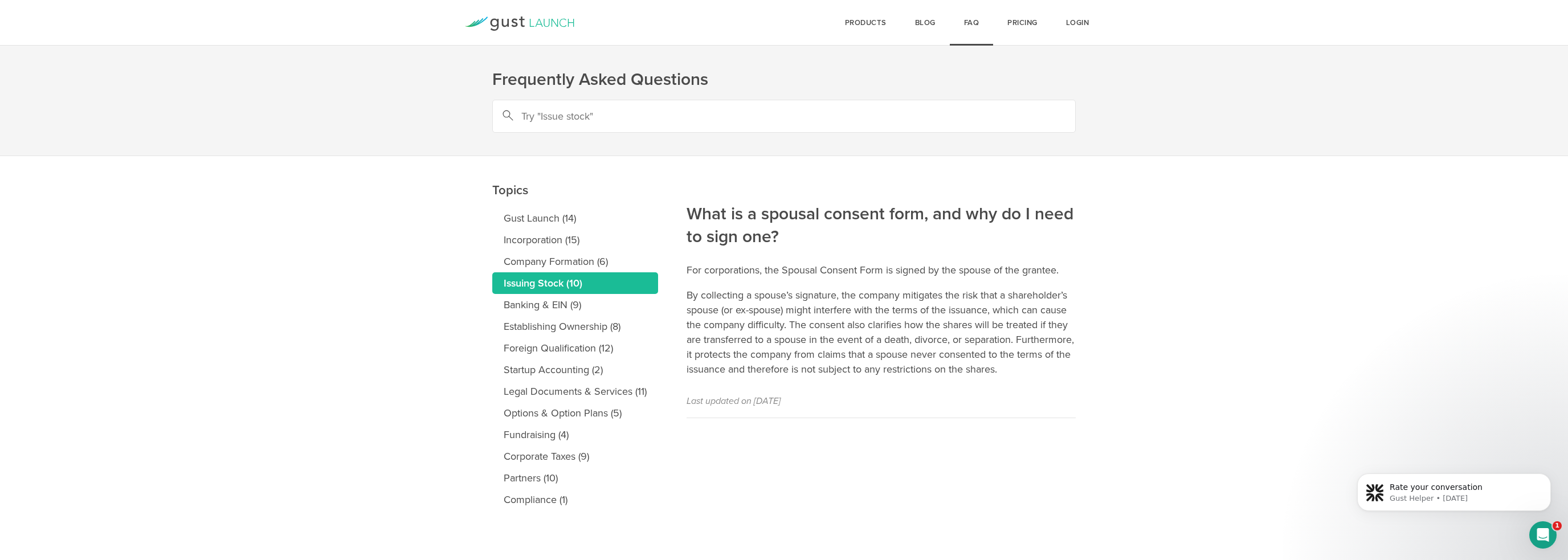
click at [899, 317] on p "By collecting a spouse’s signature, the company mitigates the risk that a share…" at bounding box center [881, 332] width 389 height 89
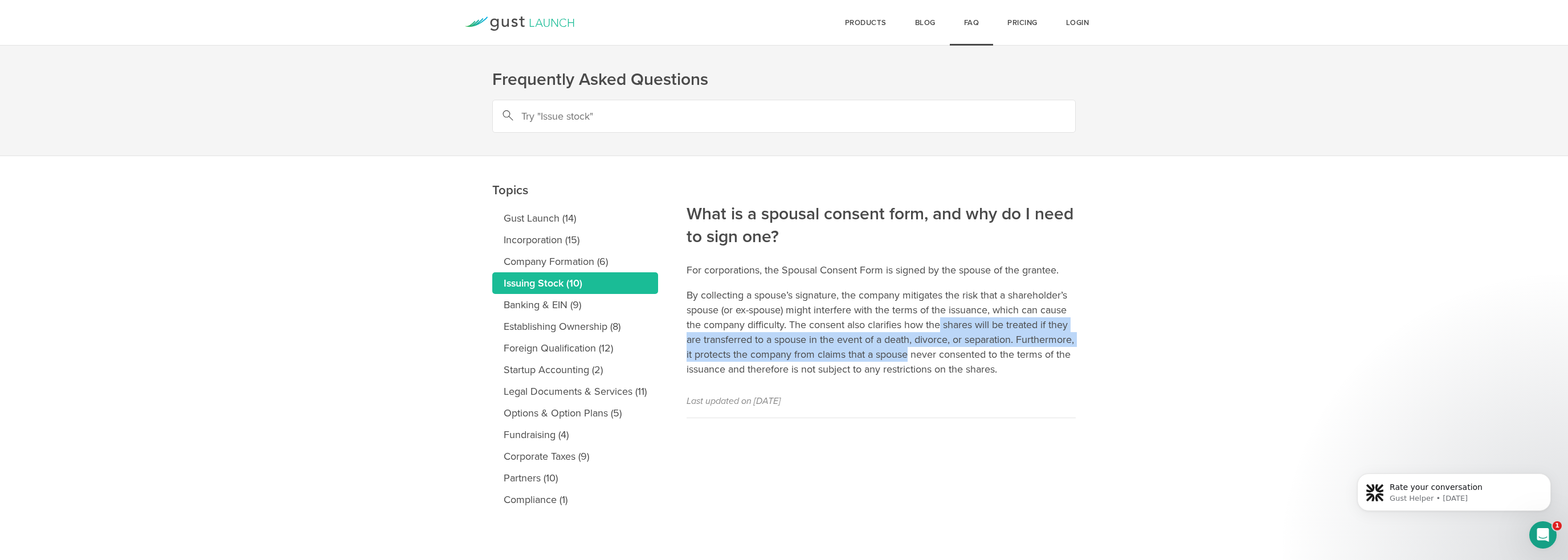
drag, startPoint x: 969, startPoint y: 349, endPoint x: 923, endPoint y: 321, distance: 53.9
click at [923, 321] on p "By collecting a spouse’s signature, the company mitigates the risk that a share…" at bounding box center [881, 332] width 389 height 89
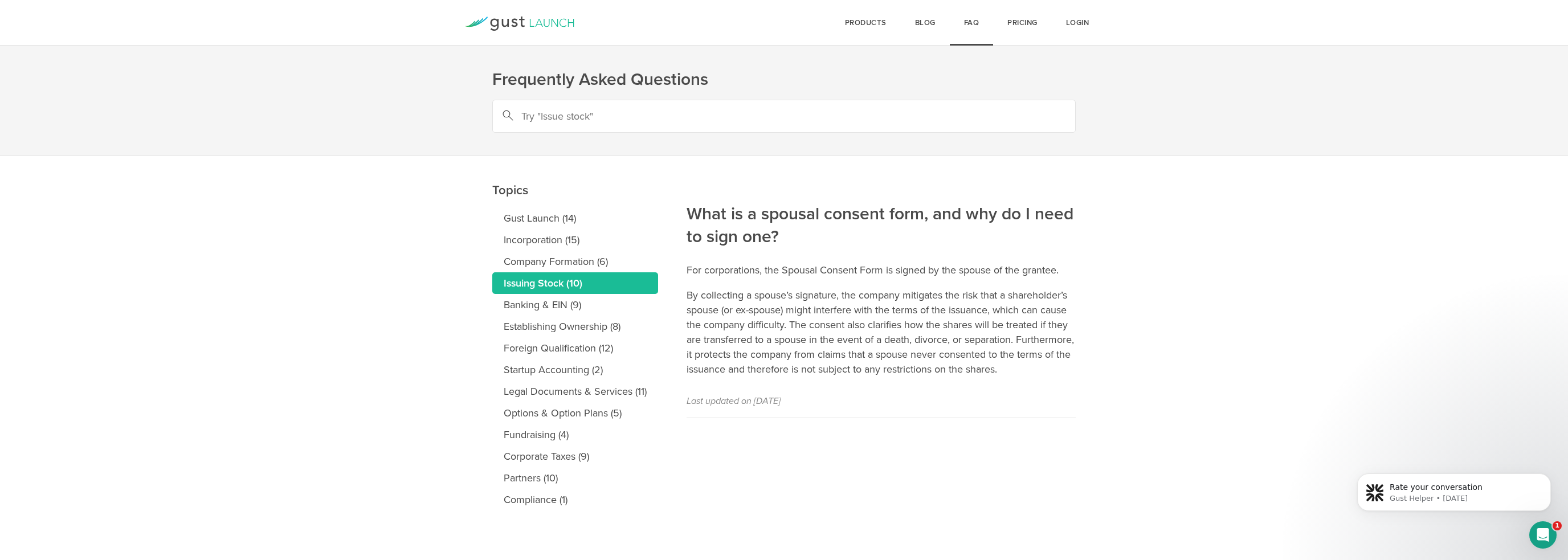
drag, startPoint x: 912, startPoint y: 317, endPoint x: 971, endPoint y: 328, distance: 60.0
click at [971, 328] on p "By collecting a spouse’s signature, the company mitigates the risk that a share…" at bounding box center [881, 332] width 389 height 89
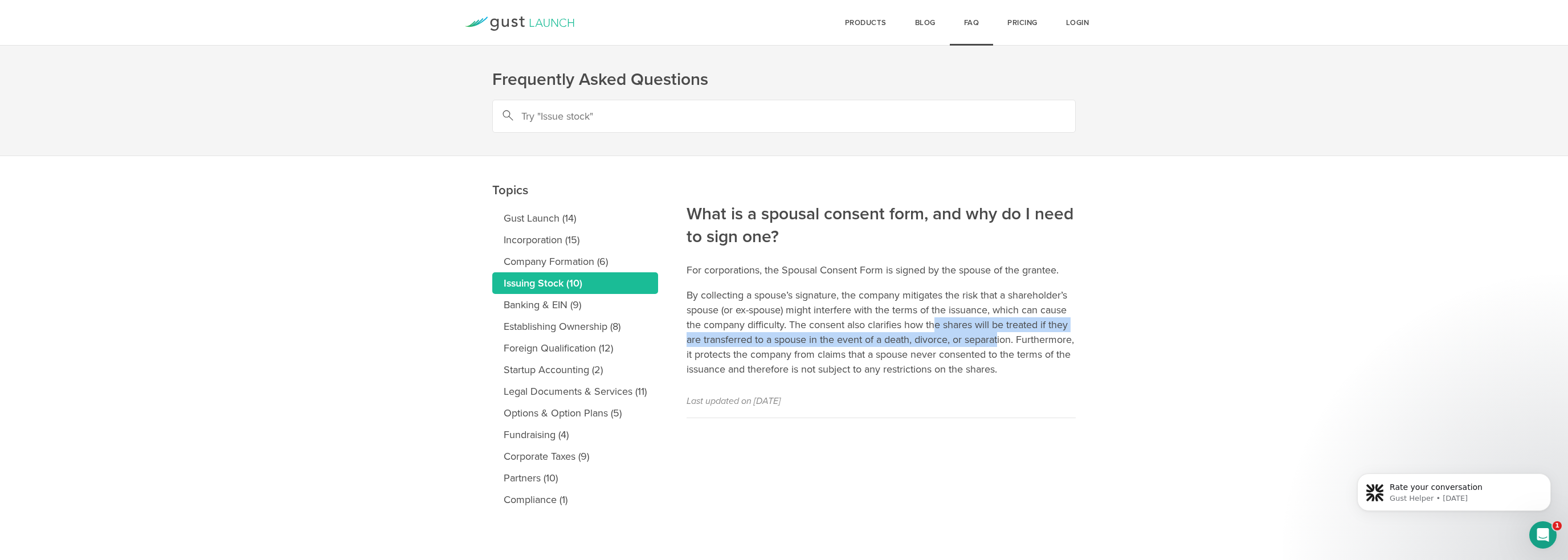
drag, startPoint x: 999, startPoint y: 343, endPoint x: 934, endPoint y: 325, distance: 67.4
click at [934, 325] on p "By collecting a spouse’s signature, the company mitigates the risk that a share…" at bounding box center [881, 332] width 389 height 89
drag, startPoint x: 954, startPoint y: 326, endPoint x: 996, endPoint y: 356, distance: 51.6
click at [996, 356] on p "By collecting a spouse’s signature, the company mitigates the risk that a share…" at bounding box center [881, 332] width 389 height 89
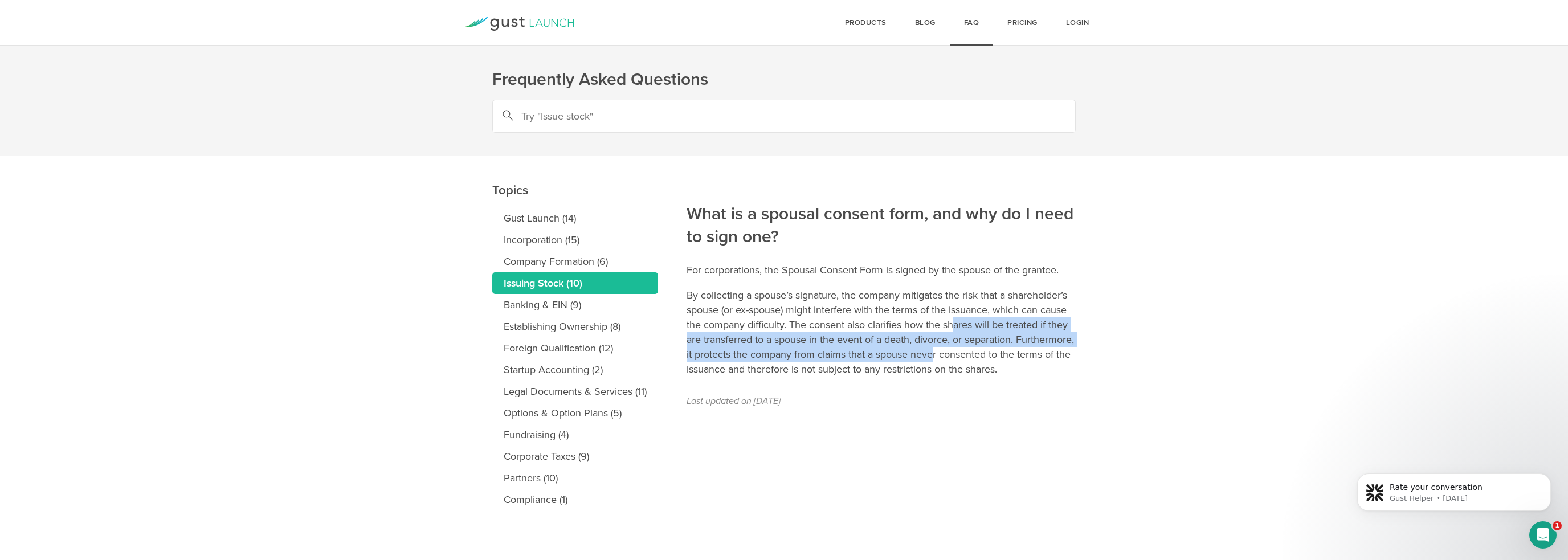
click at [996, 356] on p "By collecting a spouse’s signature, the company mitigates the risk that a share…" at bounding box center [881, 332] width 389 height 89
drag, startPoint x: 1007, startPoint y: 359, endPoint x: 906, endPoint y: 344, distance: 102.1
click at [906, 344] on p "By collecting a spouse’s signature, the company mitigates the risk that a share…" at bounding box center [881, 332] width 389 height 89
drag, startPoint x: 906, startPoint y: 344, endPoint x: 960, endPoint y: 350, distance: 54.3
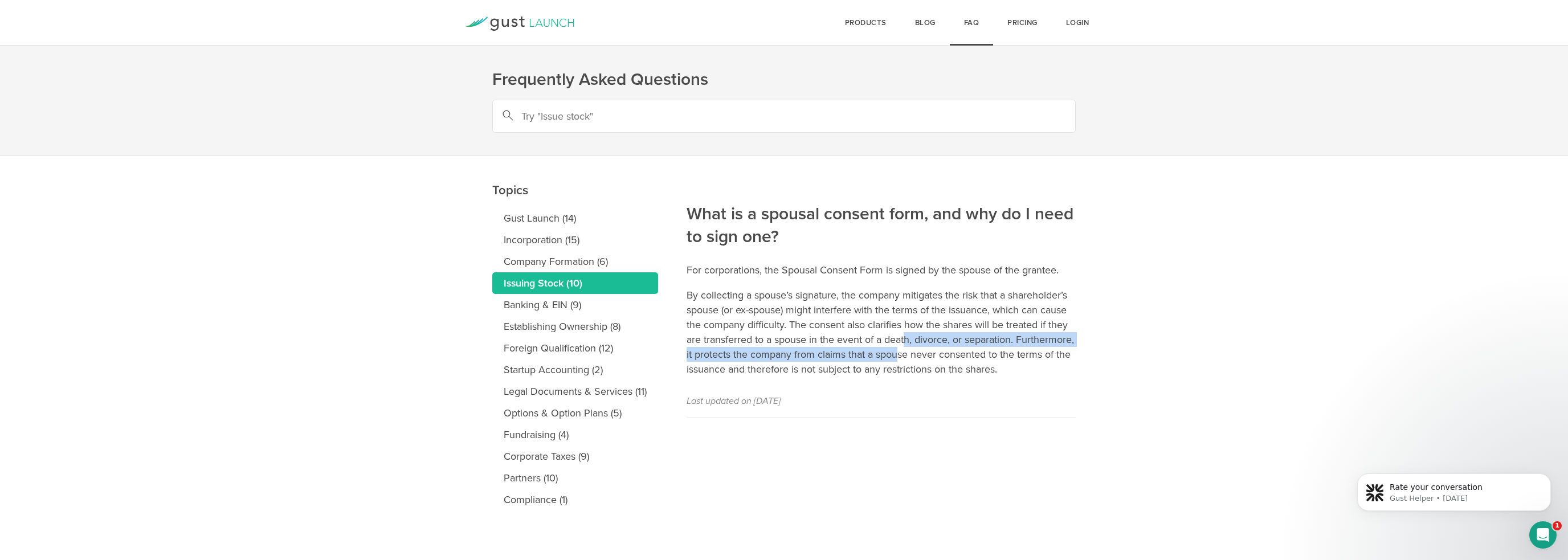
click at [960, 350] on p "By collecting a spouse’s signature, the company mitigates the risk that a share…" at bounding box center [881, 332] width 389 height 89
drag, startPoint x: 998, startPoint y: 357, endPoint x: 934, endPoint y: 336, distance: 67.4
click at [934, 336] on p "By collecting a spouse’s signature, the company mitigates the risk that a share…" at bounding box center [881, 332] width 389 height 89
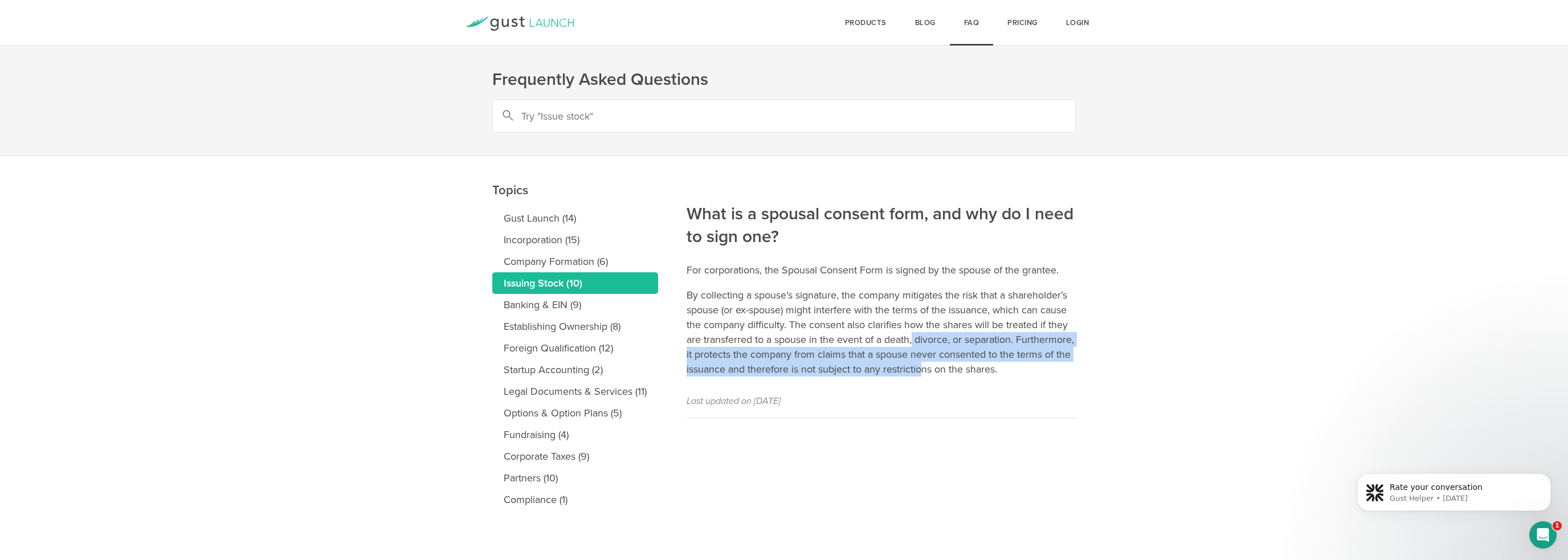
drag, startPoint x: 994, startPoint y: 374, endPoint x: 907, endPoint y: 332, distance: 96.6
click at [907, 332] on p "By collecting a spouse’s signature, the company mitigates the risk that a share…" at bounding box center [881, 332] width 389 height 89
drag, startPoint x: 930, startPoint y: 352, endPoint x: 995, endPoint y: 359, distance: 65.4
click at [992, 359] on p "By collecting a spouse’s signature, the company mitigates the risk that a share…" at bounding box center [881, 332] width 389 height 89
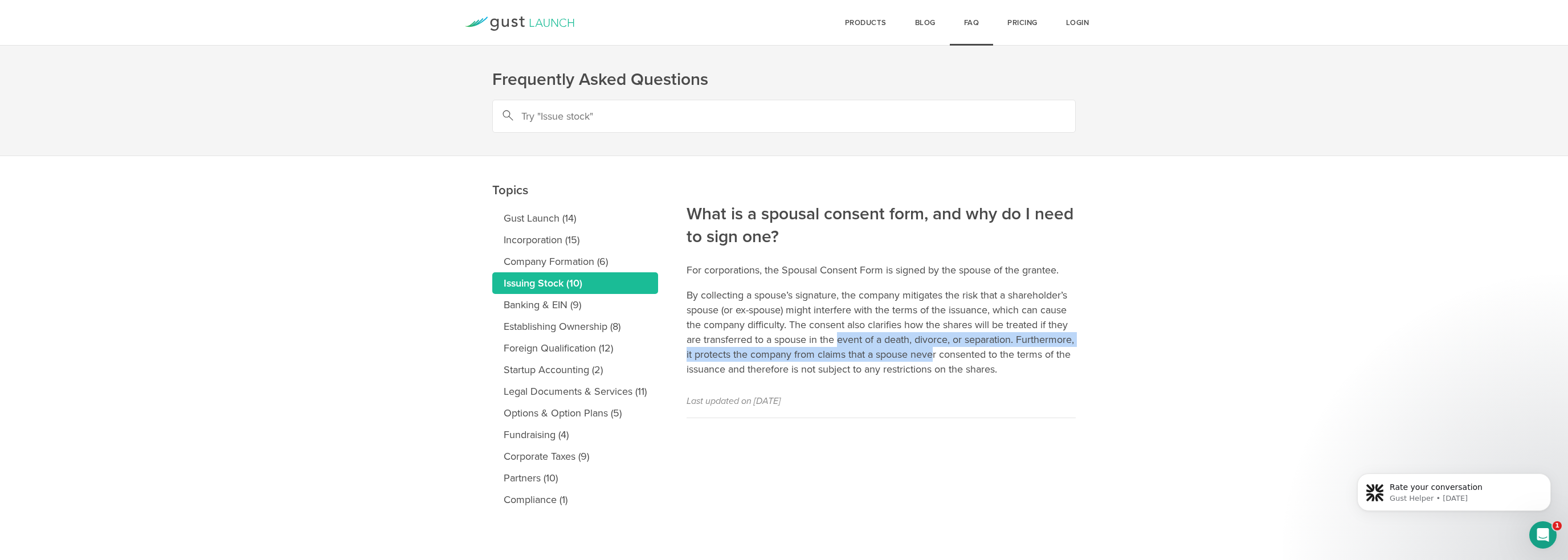
click at [995, 359] on p "By collecting a spouse’s signature, the company mitigates the risk that a share…" at bounding box center [881, 332] width 389 height 89
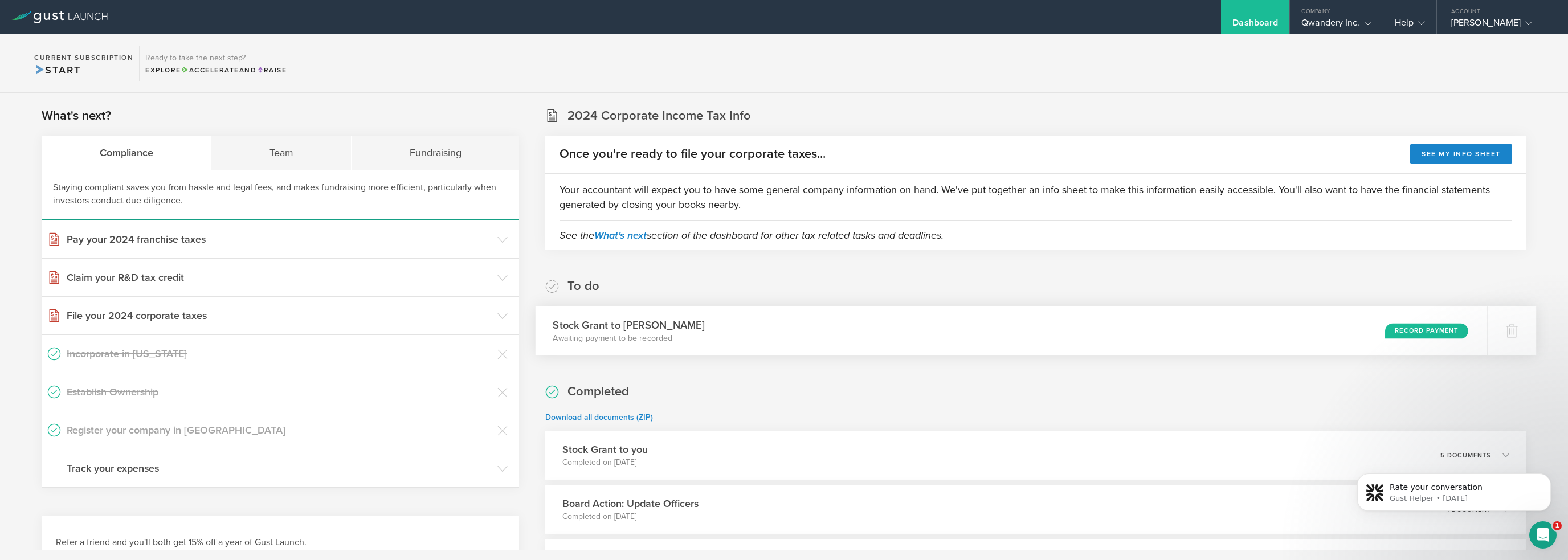
click at [1385, 330] on div "Record Payment" at bounding box center [1427, 330] width 83 height 15
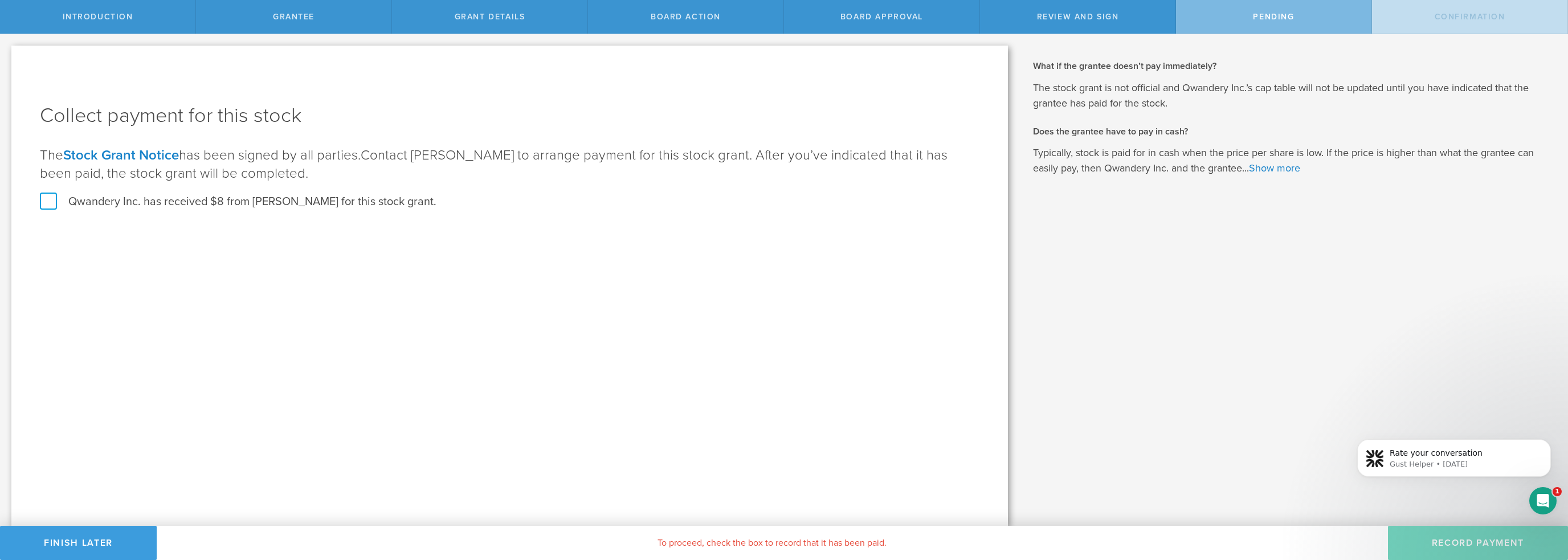
click at [202, 204] on label "Qwandery Inc. has received $8 from [PERSON_NAME] for this stock grant." at bounding box center [238, 201] width 397 height 15
click at [0, 0] on input "Qwandery Inc. has received $8 from [PERSON_NAME] for this stock grant." at bounding box center [0, 0] width 0 height 0
click at [1450, 532] on button "Record Payment" at bounding box center [1477, 543] width 180 height 35
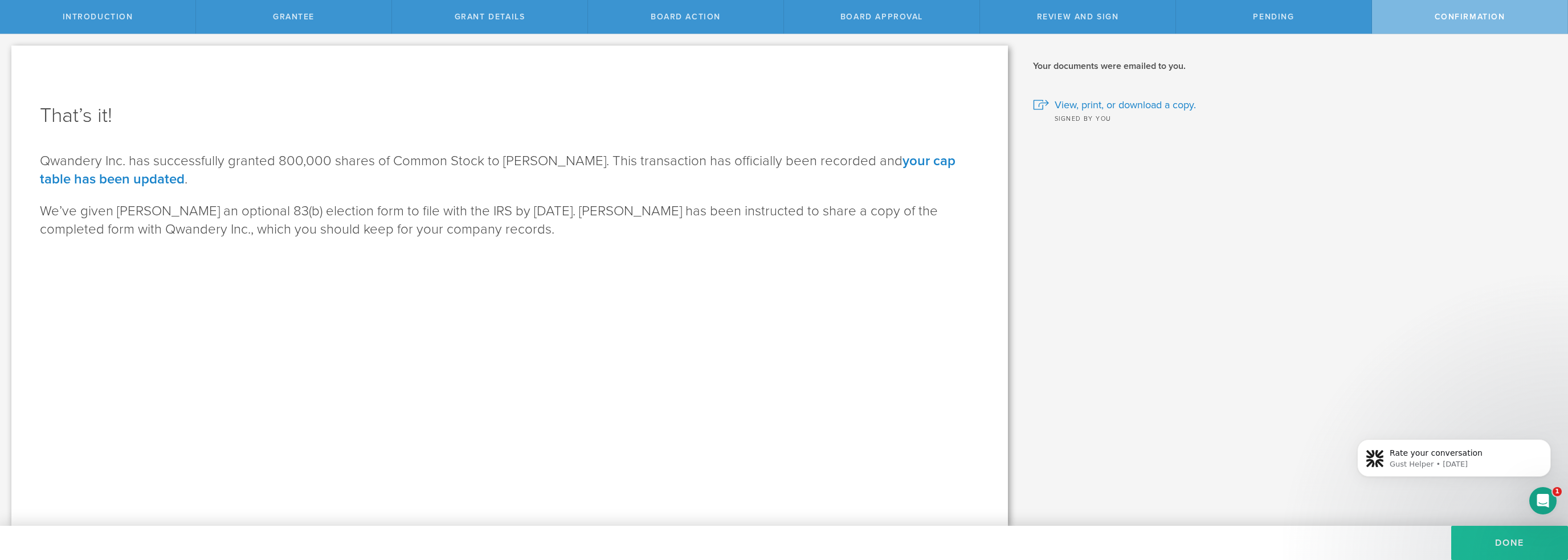
click at [1518, 543] on button "Done" at bounding box center [1509, 543] width 116 height 35
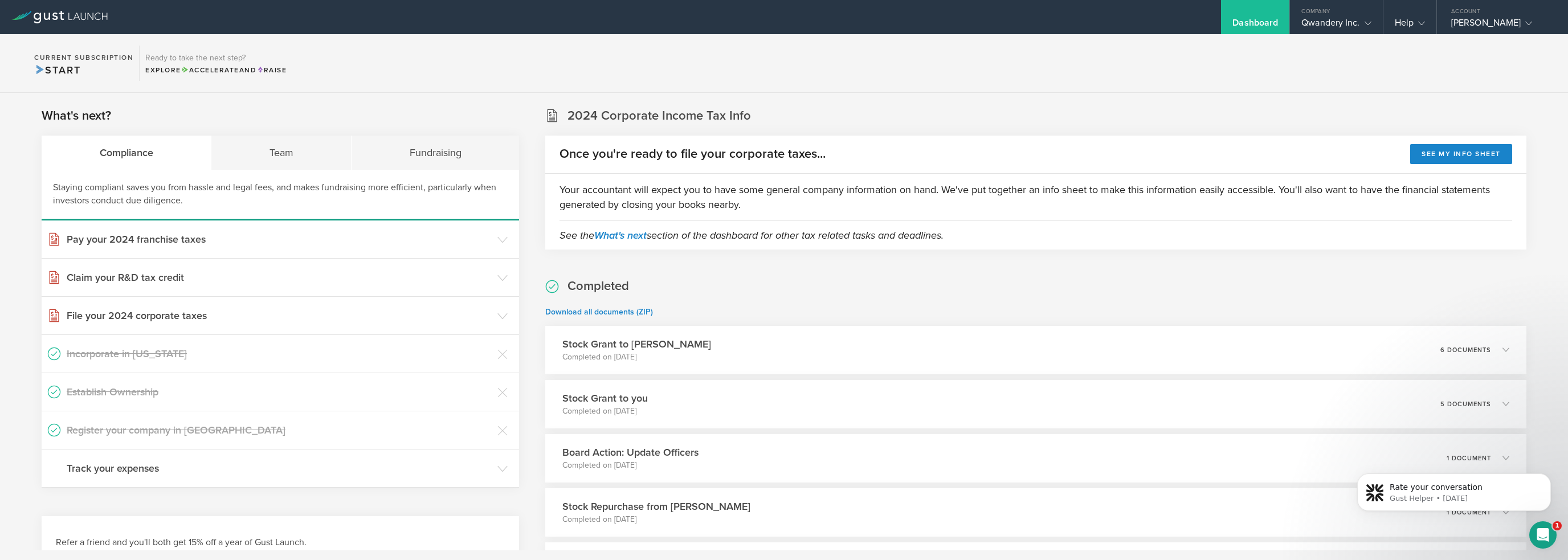
click at [841, 69] on section "Current Subscription Start Ready to take the next step? Explore Accelerate and …" at bounding box center [784, 64] width 1568 height 59
